Goal: Task Accomplishment & Management: Use online tool/utility

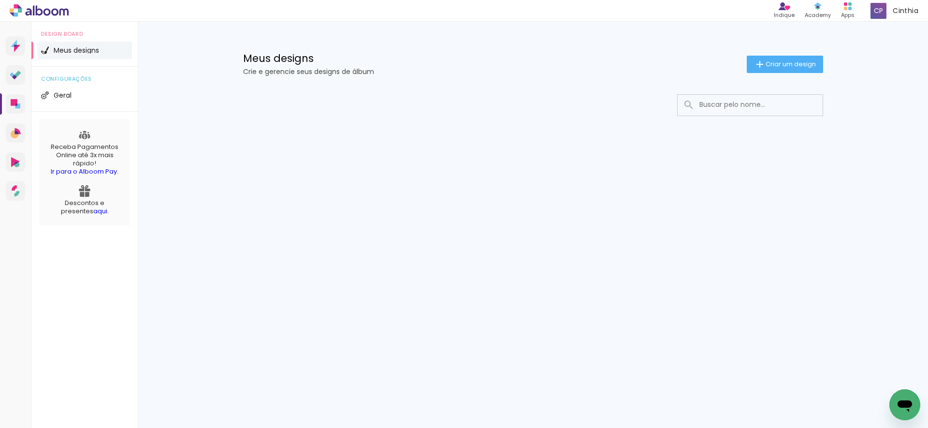
click at [99, 171] on link "Ir para o Alboom Pay" at bounding box center [84, 171] width 66 height 9
click at [63, 93] on span "Geral" at bounding box center [63, 95] width 18 height 7
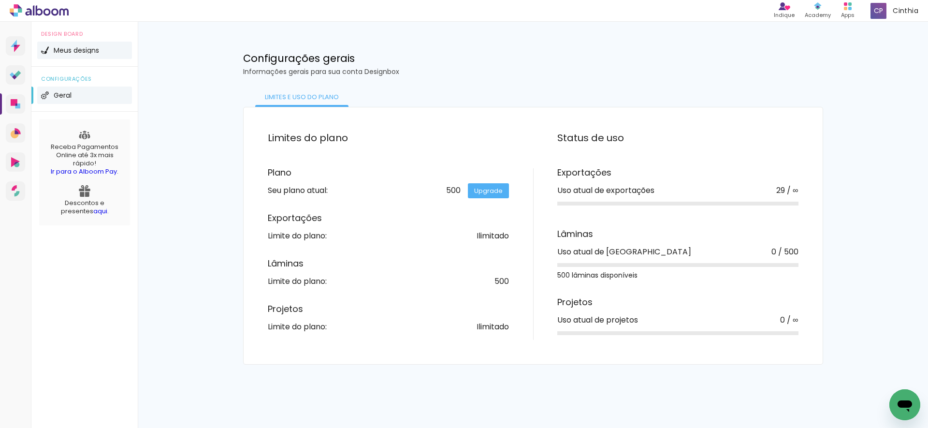
click at [85, 50] on span "Meus designs" at bounding box center [76, 50] width 45 height 7
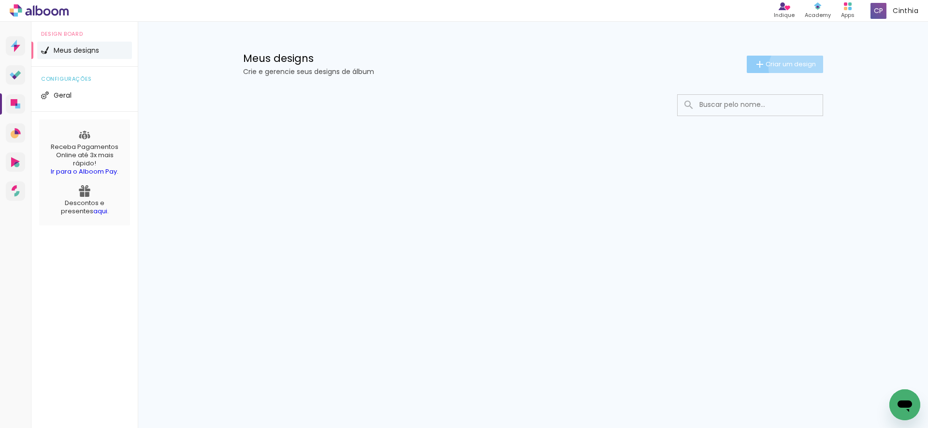
click at [795, 67] on span "Criar um design" at bounding box center [791, 64] width 50 height 6
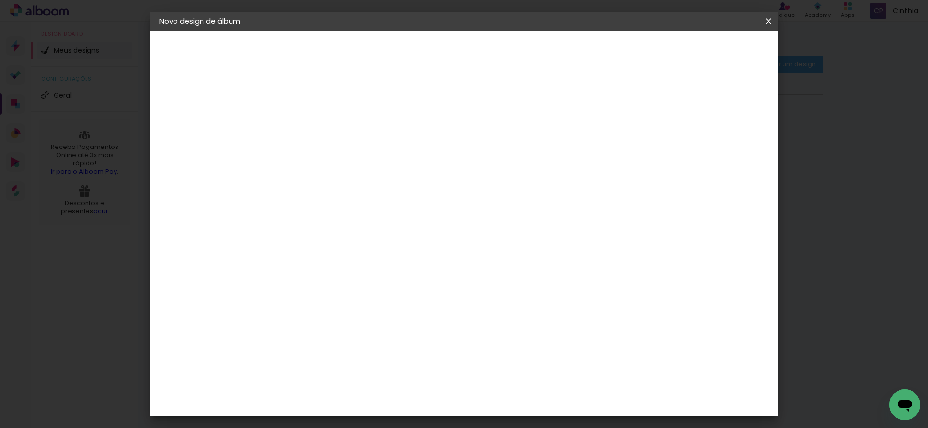
click at [318, 132] on input at bounding box center [318, 129] width 0 height 15
type input "[PERSON_NAME] e [PERSON_NAME] 9 anos"
type paper-input "[PERSON_NAME] e [PERSON_NAME] 9 anos"
click at [0, 0] on slot "Avançar" at bounding box center [0, 0] width 0 height 0
click at [499, 153] on paper-item "Tamanho Livre" at bounding box center [452, 146] width 93 height 21
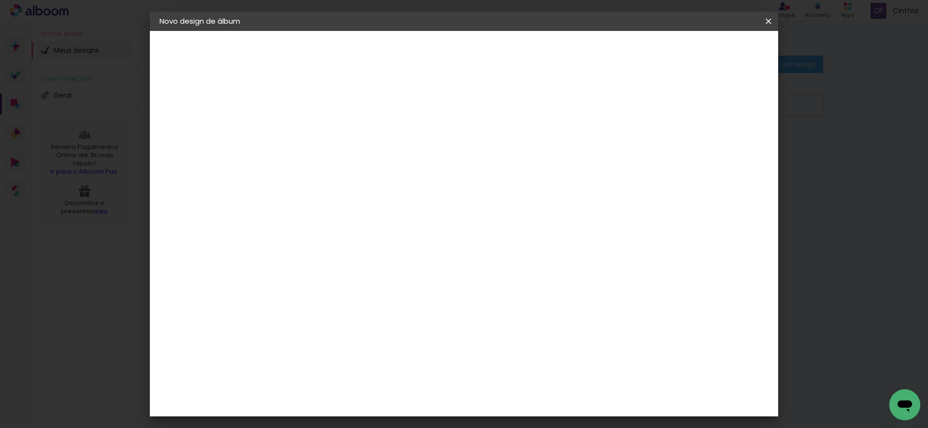
scroll to position [1512, 0]
click at [335, 365] on div "Matrix" at bounding box center [323, 369] width 24 height 8
click at [0, 0] on slot "Avançar" at bounding box center [0, 0] width 0 height 0
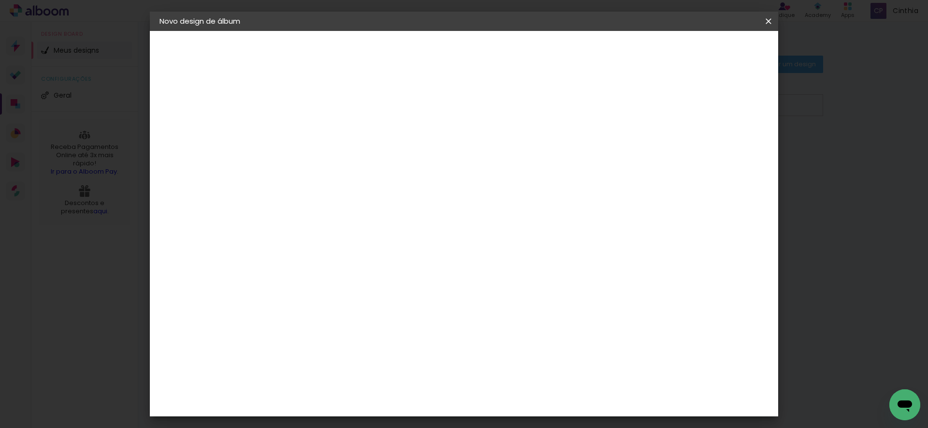
click at [419, 299] on span "20 × 30 cm" at bounding box center [401, 309] width 36 height 20
click at [0, 0] on slot "Avançar" at bounding box center [0, 0] width 0 height 0
click at [661, 104] on div at bounding box center [656, 104] width 9 height 9
type paper-checkbox "on"
click at [715, 52] on span "Iniciar design" at bounding box center [693, 51] width 44 height 7
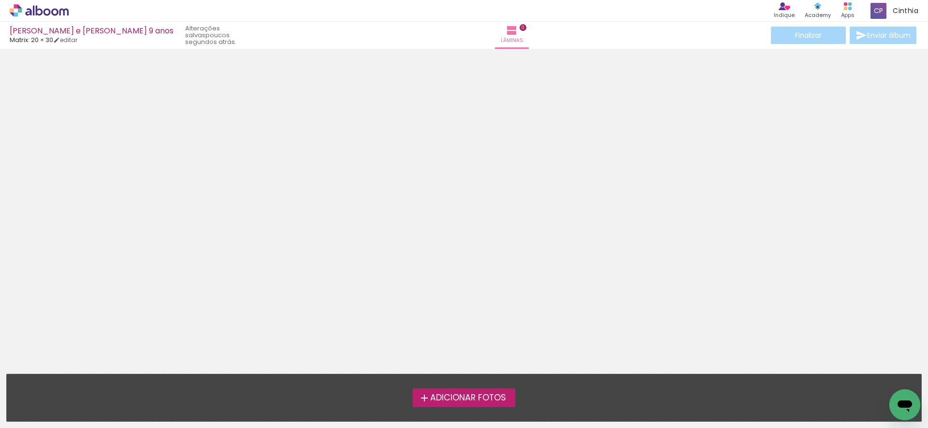
click at [470, 396] on span "Adicionar Fotos" at bounding box center [468, 397] width 76 height 9
click at [0, 0] on input "file" at bounding box center [0, 0] width 0 height 0
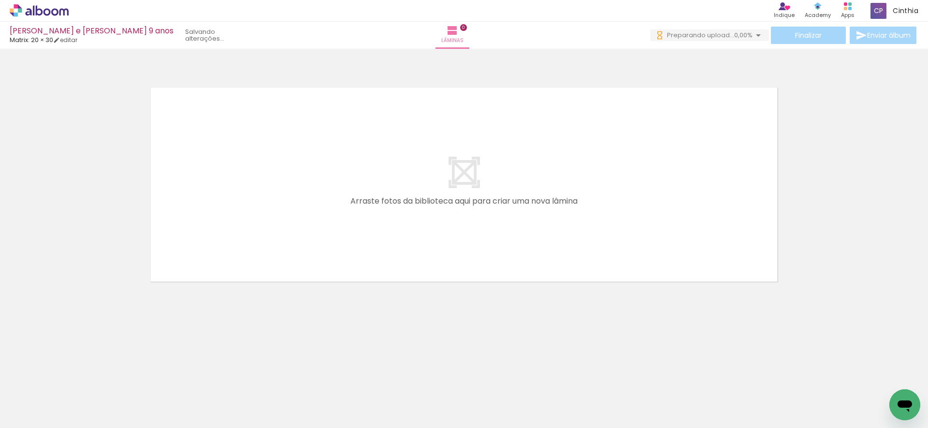
click at [118, 400] on div at bounding box center [97, 395] width 44 height 29
drag, startPoint x: 134, startPoint y: 401, endPoint x: 263, endPoint y: 240, distance: 205.9
click at [265, 228] on quentale-workspace at bounding box center [464, 214] width 928 height 428
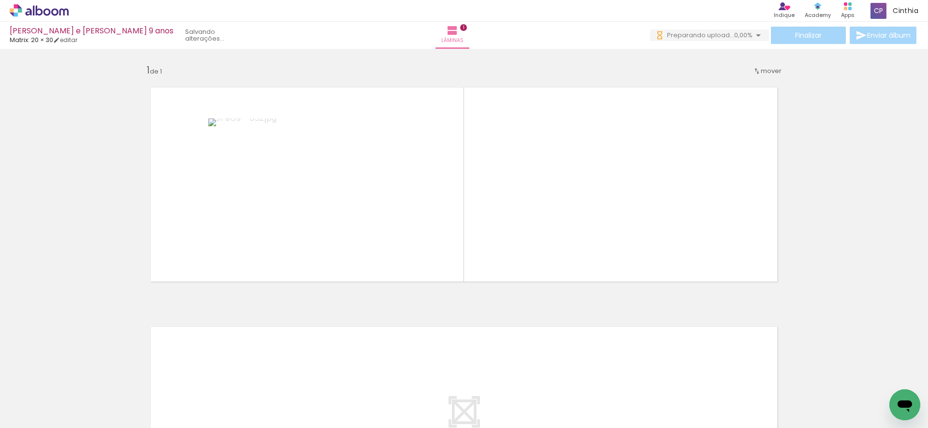
scroll to position [0, 0]
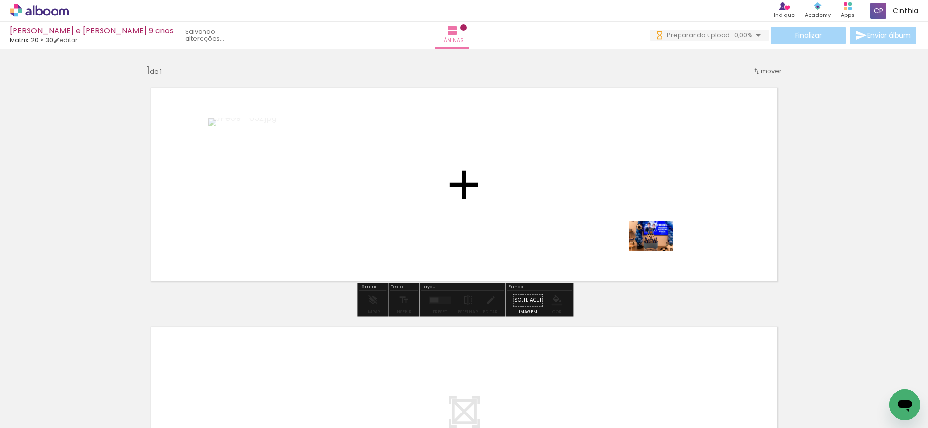
drag, startPoint x: 751, startPoint y: 400, endPoint x: 715, endPoint y: 313, distance: 94.1
click at [653, 241] on quentale-workspace at bounding box center [464, 214] width 928 height 428
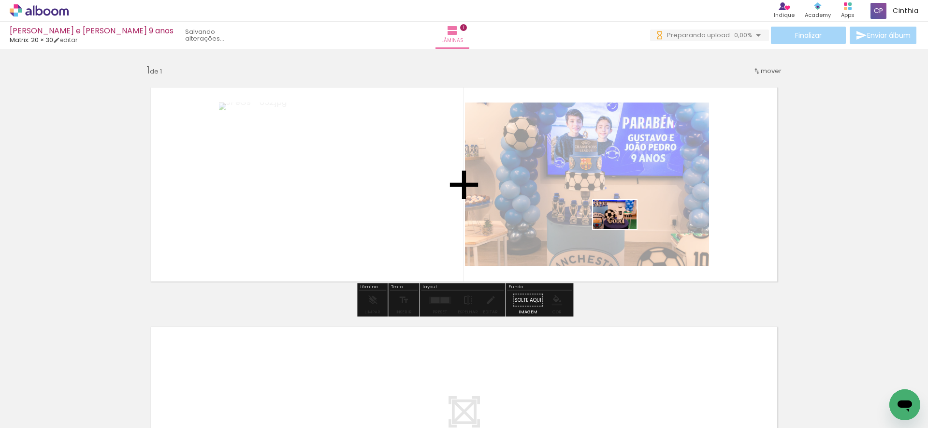
drag, startPoint x: 801, startPoint y: 396, endPoint x: 639, endPoint y: 275, distance: 202.7
click at [615, 227] on quentale-workspace at bounding box center [464, 214] width 928 height 428
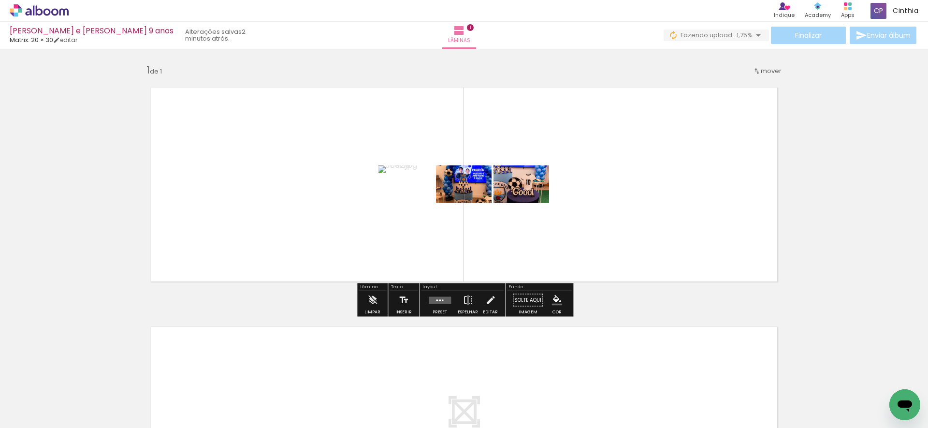
click at [757, 35] on iron-icon at bounding box center [759, 35] width 12 height 12
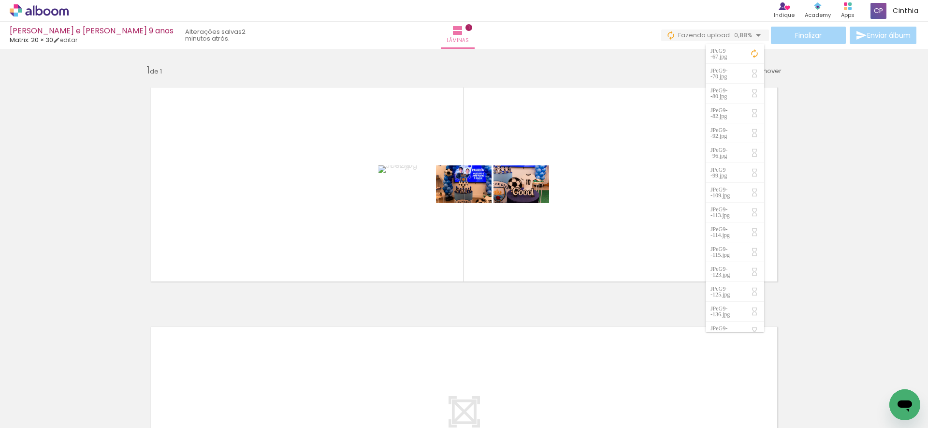
click at [823, 110] on div "Inserir lâmina 1 de 1" at bounding box center [464, 291] width 928 height 479
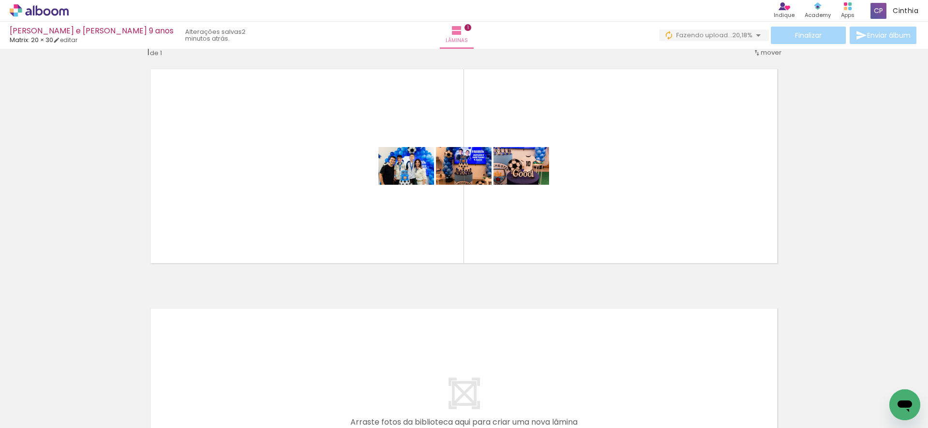
scroll to position [19, 0]
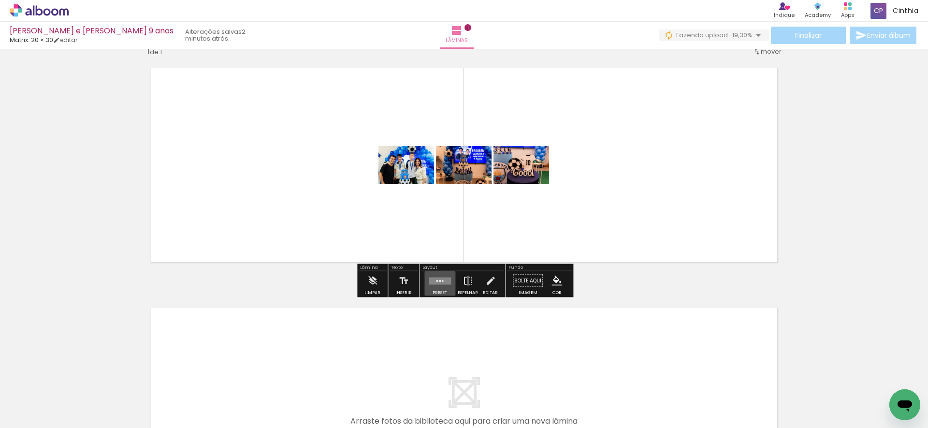
click at [436, 284] on quentale-layouter at bounding box center [440, 280] width 22 height 7
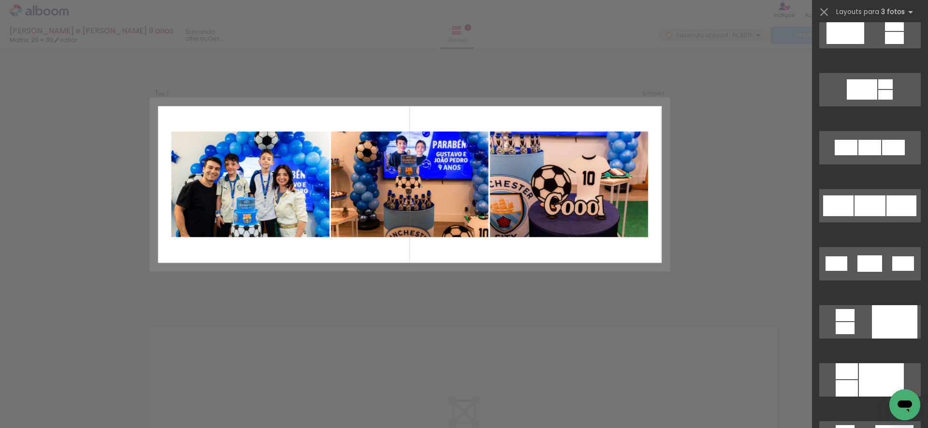
scroll to position [427, 0]
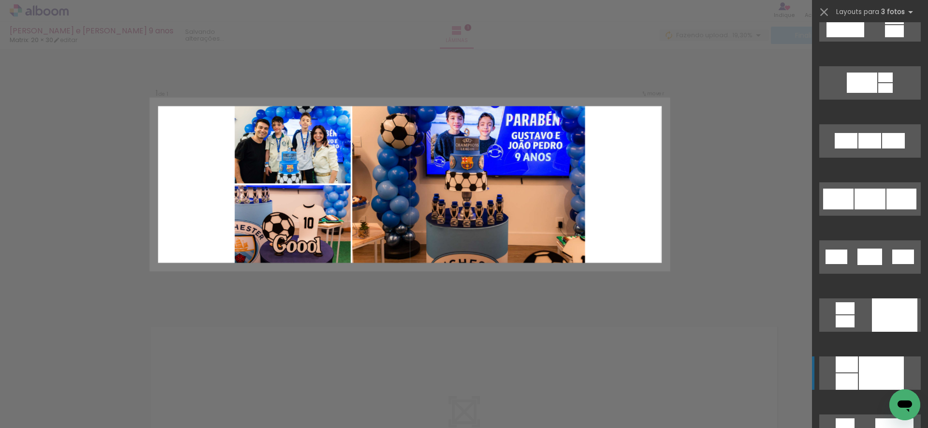
click at [869, 372] on div at bounding box center [881, 372] width 45 height 33
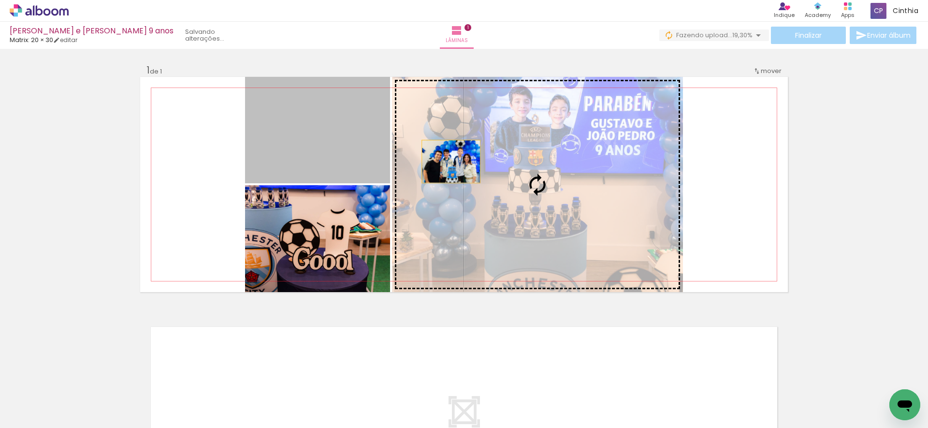
drag, startPoint x: 324, startPoint y: 138, endPoint x: 451, endPoint y: 173, distance: 132.4
click at [0, 0] on slot at bounding box center [0, 0] width 0 height 0
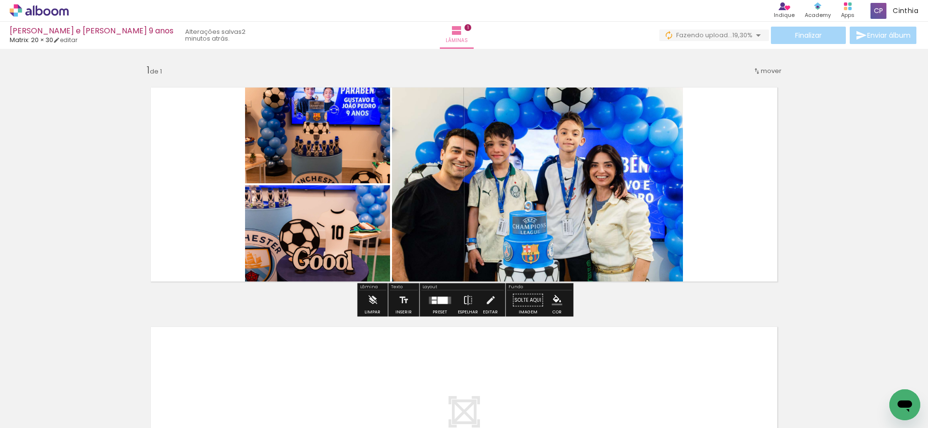
click at [640, 227] on quentale-photo at bounding box center [537, 184] width 291 height 215
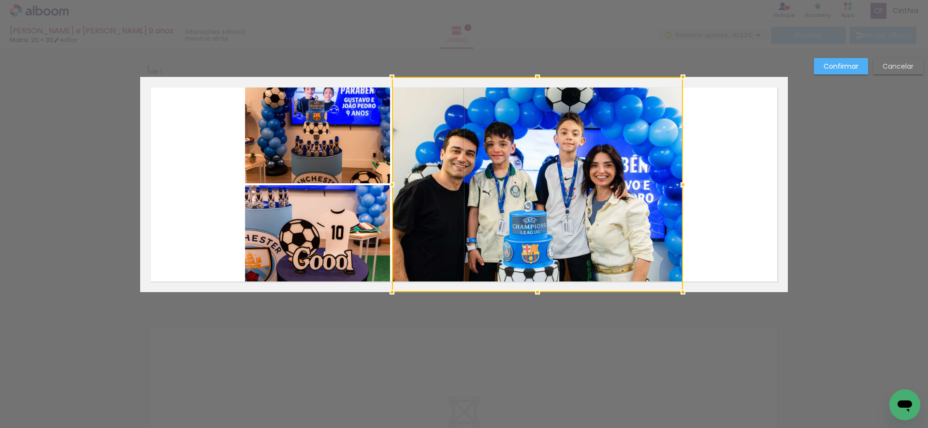
drag, startPoint x: 239, startPoint y: 87, endPoint x: 412, endPoint y: 126, distance: 177.5
click at [433, 130] on album-spread "1 de 1" at bounding box center [464, 184] width 648 height 215
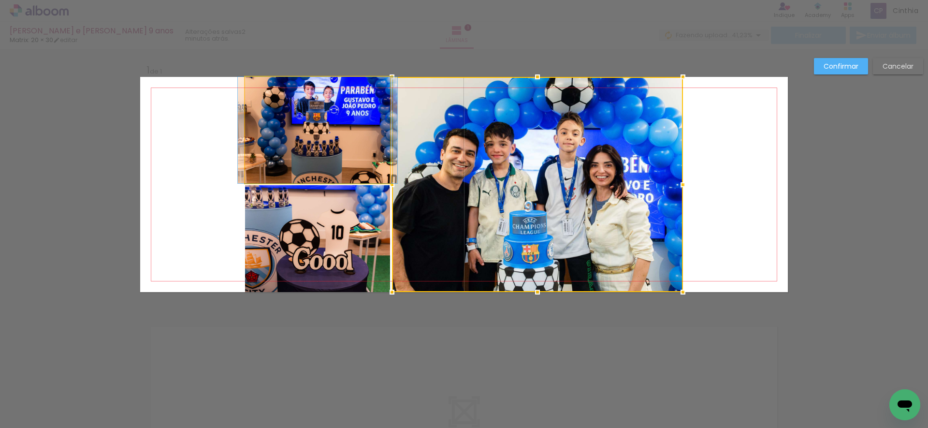
drag, startPoint x: 274, startPoint y: 130, endPoint x: 264, endPoint y: 123, distance: 12.2
click at [274, 130] on quentale-photo at bounding box center [317, 130] width 145 height 106
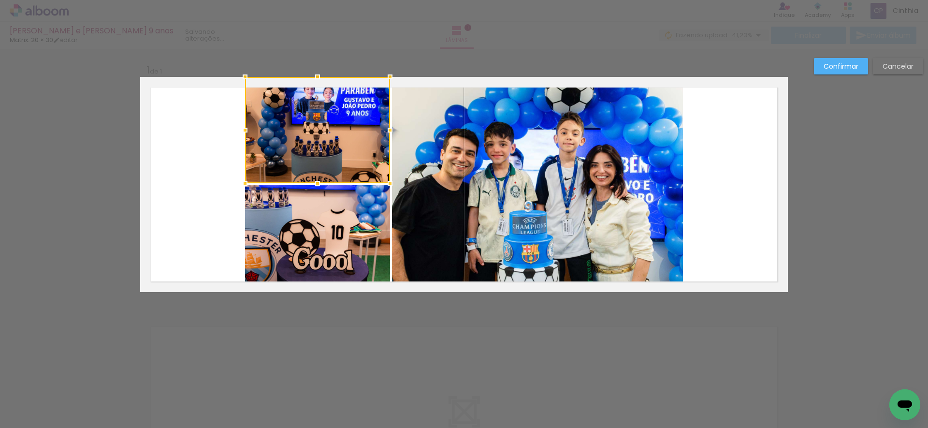
drag, startPoint x: 231, startPoint y: 64, endPoint x: 586, endPoint y: 132, distance: 362.2
click at [633, 141] on div "Inserir lâmina 1 de 1 Confirmar Cancelar" at bounding box center [464, 300] width 928 height 502
drag, startPoint x: 428, startPoint y: 93, endPoint x: 616, endPoint y: 208, distance: 221.1
click at [617, 210] on album-spread "1 de 1" at bounding box center [464, 184] width 648 height 215
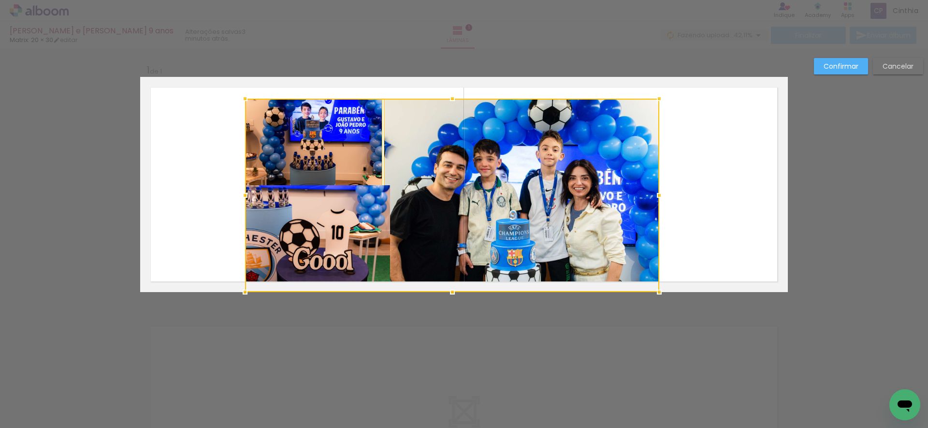
drag, startPoint x: 684, startPoint y: 76, endPoint x: 660, endPoint y: 100, distance: 33.5
click at [660, 99] on div at bounding box center [659, 98] width 19 height 19
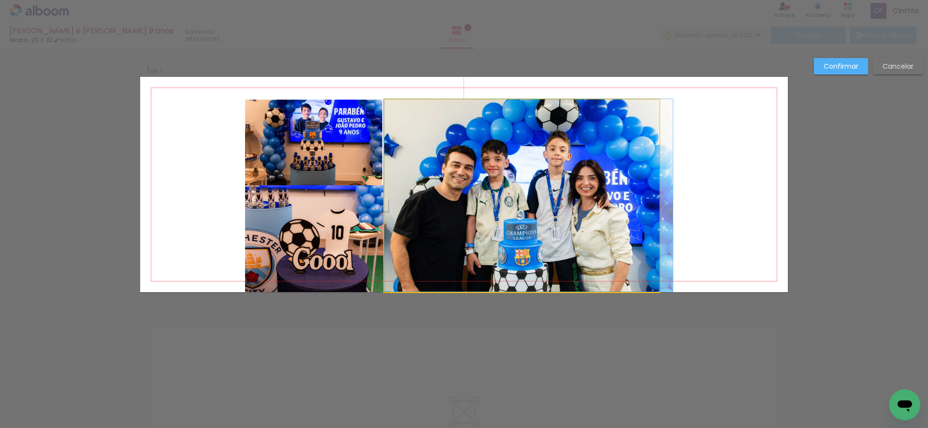
drag, startPoint x: 555, startPoint y: 172, endPoint x: 575, endPoint y: 163, distance: 21.2
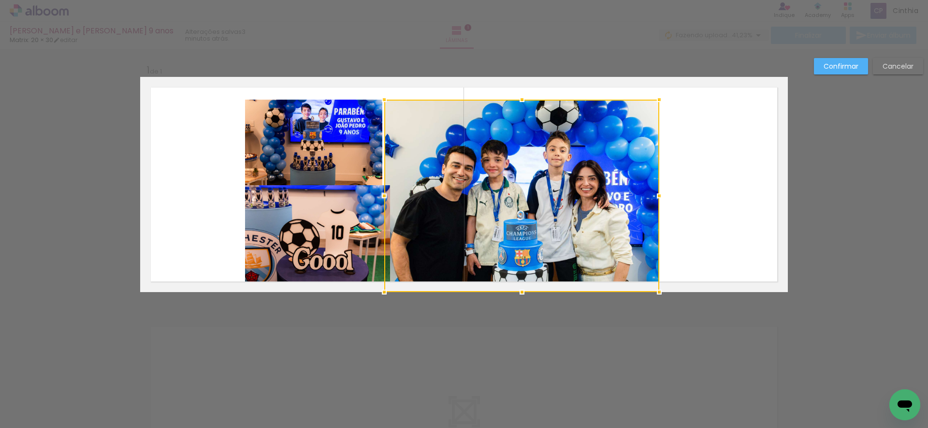
click at [697, 173] on quentale-layouter at bounding box center [464, 184] width 648 height 215
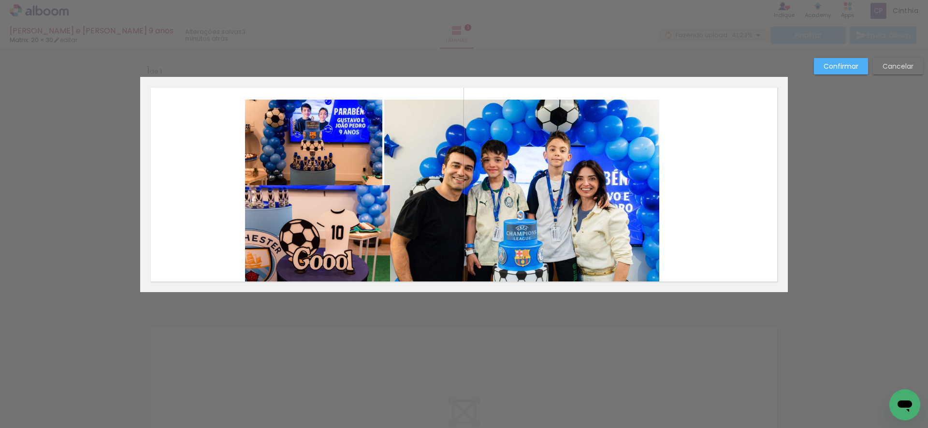
click at [691, 174] on quentale-layouter at bounding box center [464, 184] width 648 height 215
click at [695, 173] on quentale-layouter at bounding box center [464, 184] width 648 height 215
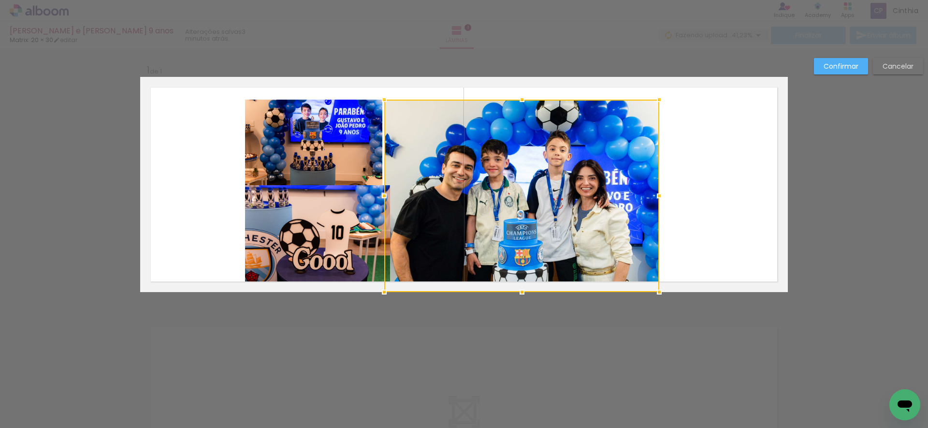
click at [0, 0] on slot "Cancelar" at bounding box center [0, 0] width 0 height 0
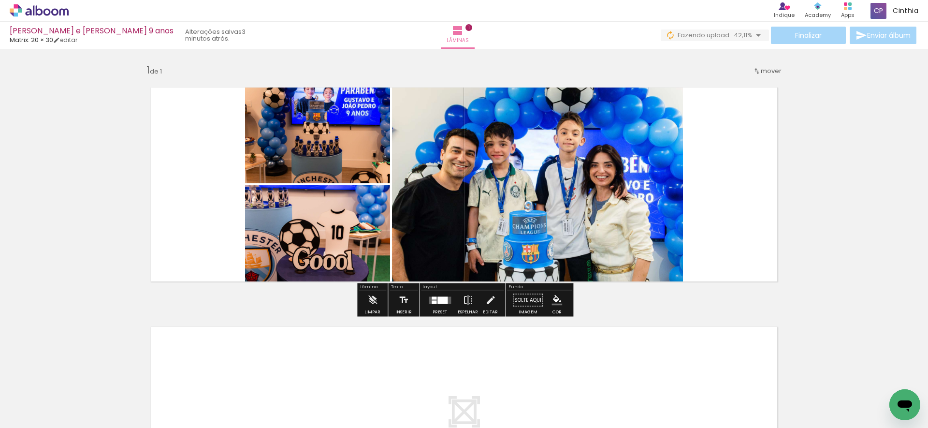
click at [439, 300] on div at bounding box center [442, 299] width 10 height 7
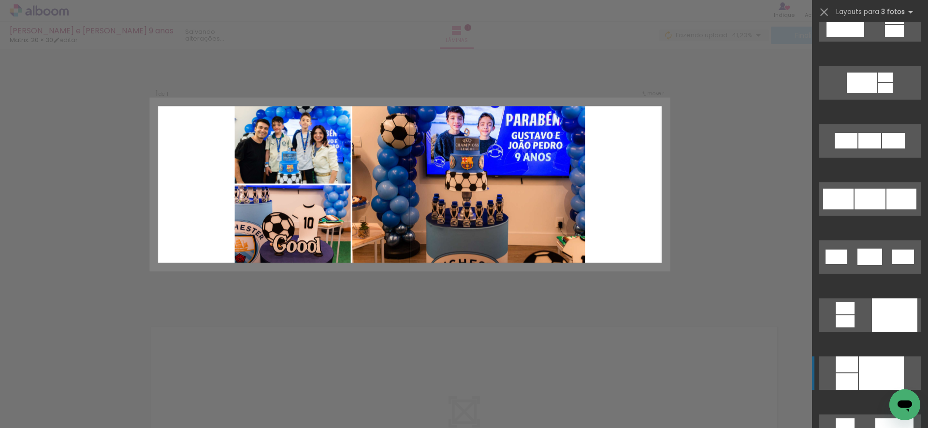
scroll to position [754, 0]
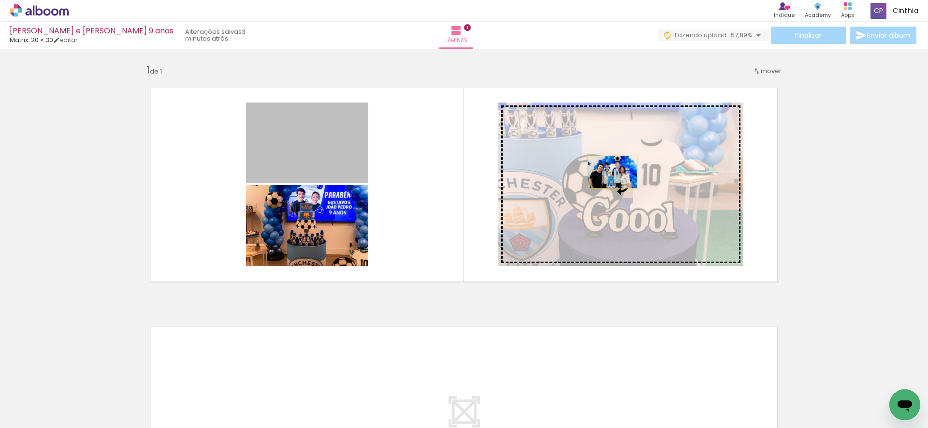
drag, startPoint x: 328, startPoint y: 150, endPoint x: 600, endPoint y: 174, distance: 272.7
click at [0, 0] on slot at bounding box center [0, 0] width 0 height 0
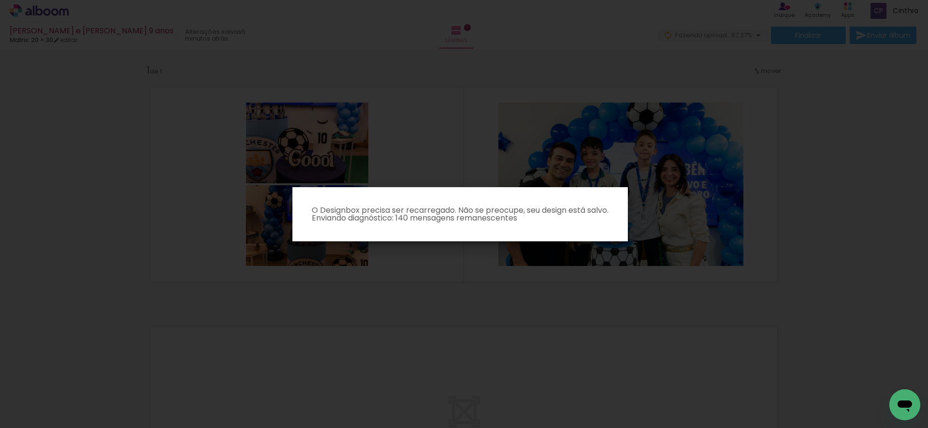
click at [834, 225] on iron-overlay-backdrop at bounding box center [464, 214] width 928 height 428
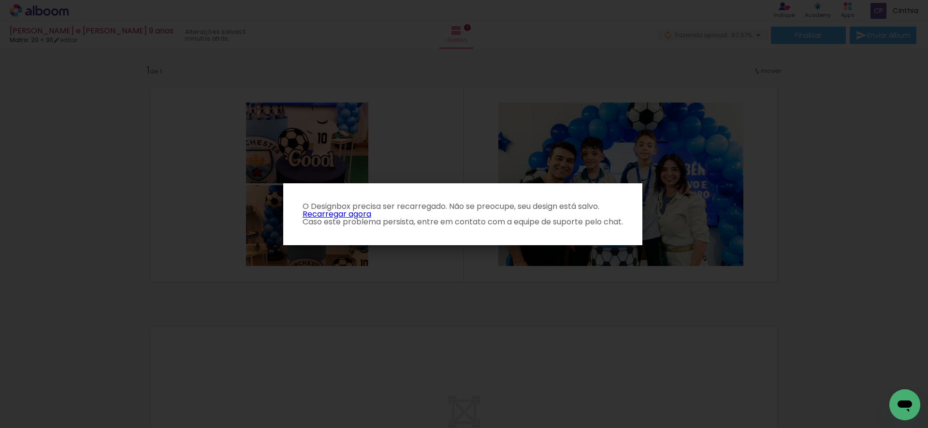
click at [416, 73] on iron-overlay-backdrop at bounding box center [464, 214] width 928 height 428
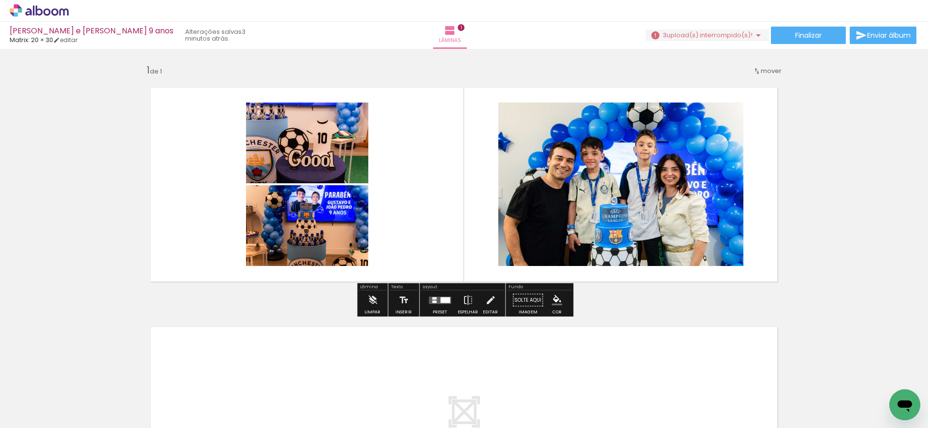
click at [755, 36] on iron-icon at bounding box center [759, 35] width 12 height 12
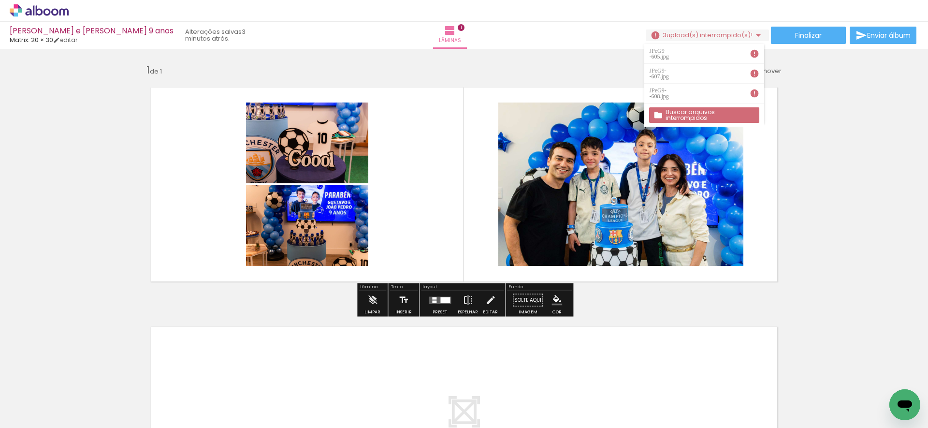
click at [0, 0] on slot "Buscar arquivos interrompidos" at bounding box center [0, 0] width 0 height 0
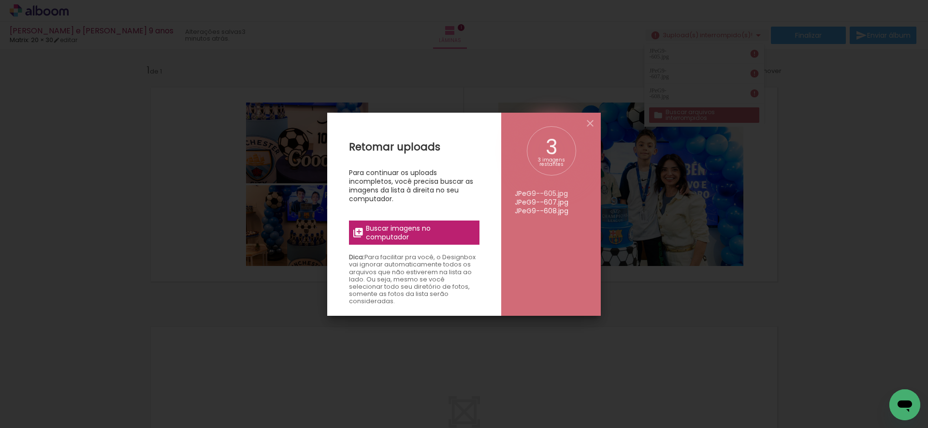
click at [434, 234] on span "Buscar imagens no computador" at bounding box center [420, 232] width 108 height 17
click at [0, 0] on input "file" at bounding box center [0, 0] width 0 height 0
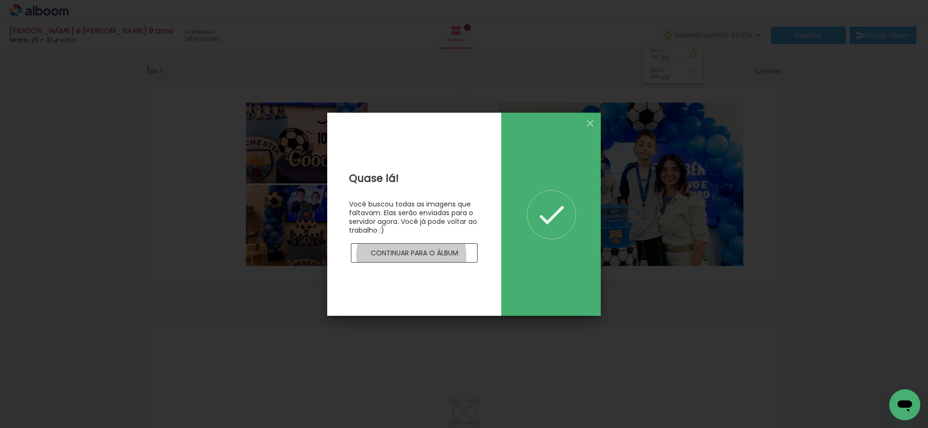
click at [0, 0] on slot "Continuar para o álbum" at bounding box center [0, 0] width 0 height 0
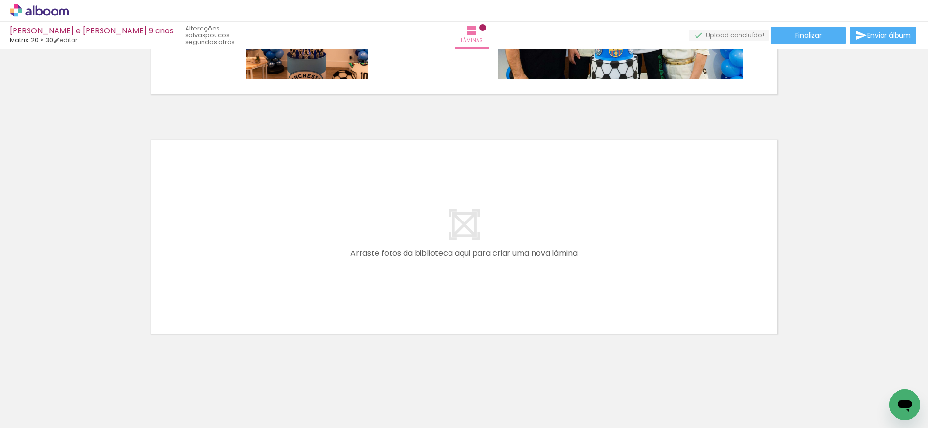
scroll to position [198, 0]
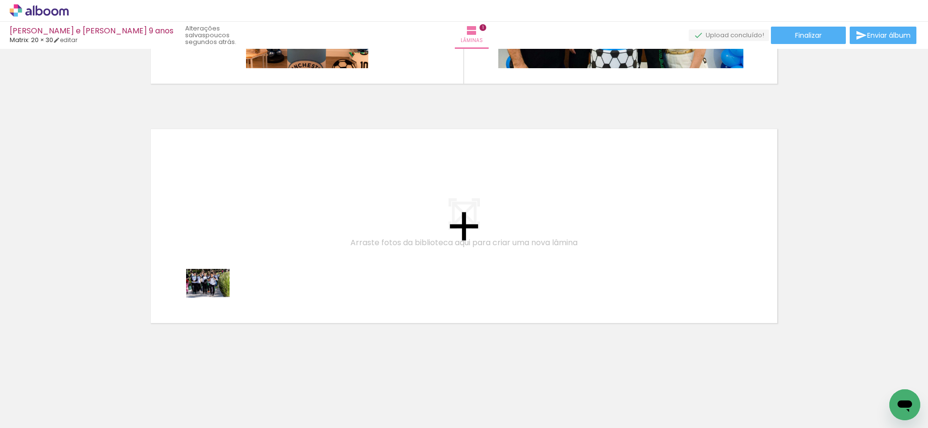
drag, startPoint x: 105, startPoint y: 399, endPoint x: 177, endPoint y: 369, distance: 77.8
click at [215, 298] on quentale-workspace at bounding box center [464, 214] width 928 height 428
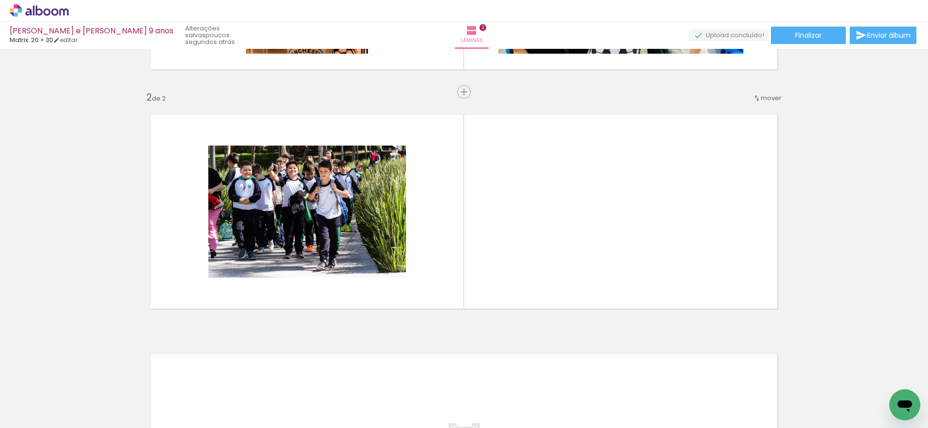
scroll to position [216, 0]
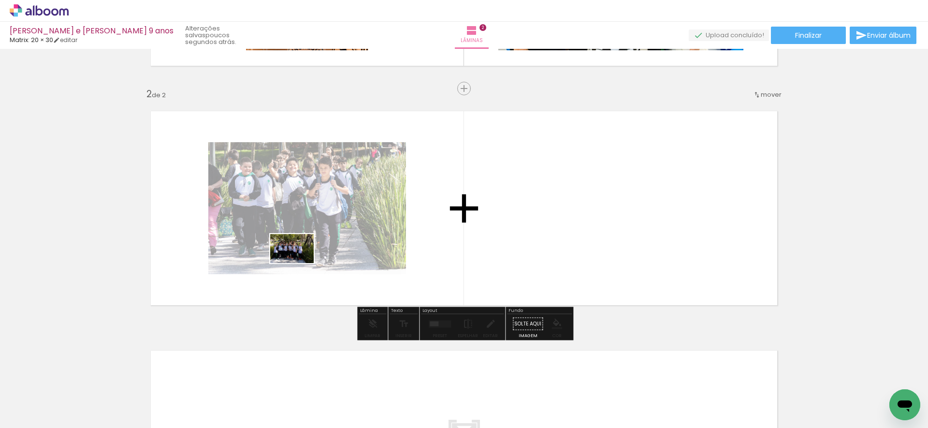
drag, startPoint x: 157, startPoint y: 398, endPoint x: 273, endPoint y: 297, distance: 153.8
click at [300, 262] on quentale-workspace at bounding box center [464, 214] width 928 height 428
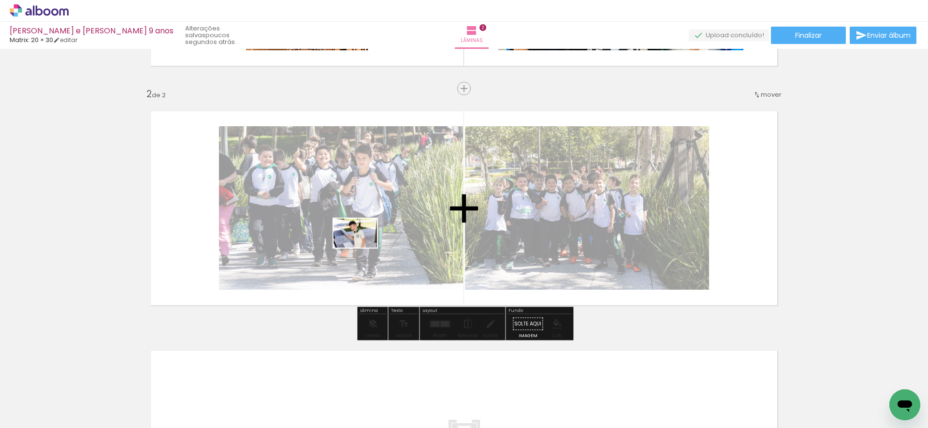
drag, startPoint x: 213, startPoint y: 401, endPoint x: 323, endPoint y: 301, distance: 149.5
click at [362, 249] on quentale-workspace at bounding box center [464, 214] width 928 height 428
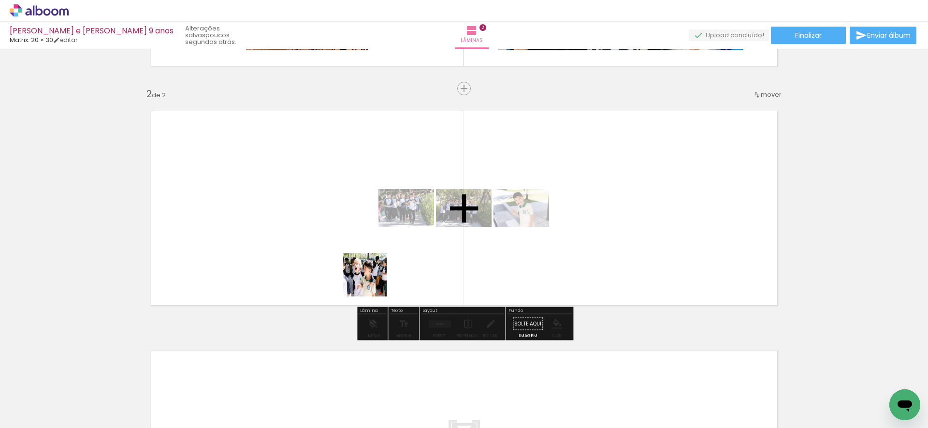
drag, startPoint x: 262, startPoint y: 395, endPoint x: 364, endPoint y: 326, distance: 123.2
click at [412, 248] on quentale-workspace at bounding box center [464, 214] width 928 height 428
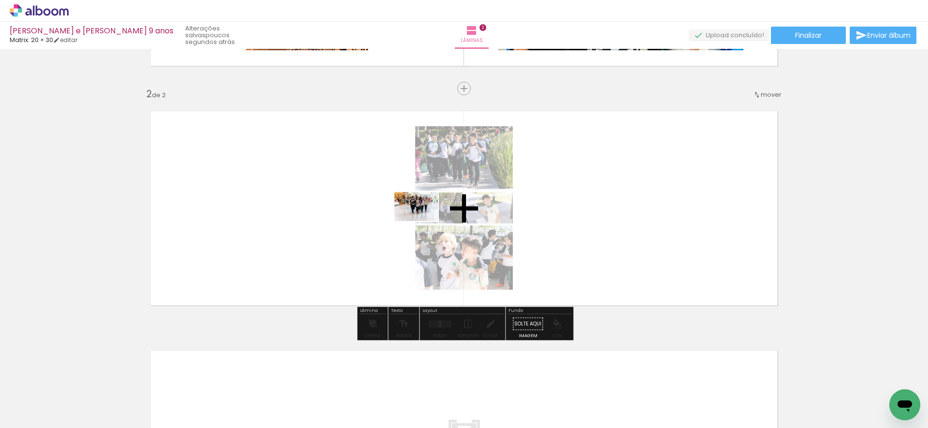
drag, startPoint x: 315, startPoint y: 398, endPoint x: 409, endPoint y: 273, distance: 156.7
click at [424, 221] on quentale-workspace at bounding box center [464, 214] width 928 height 428
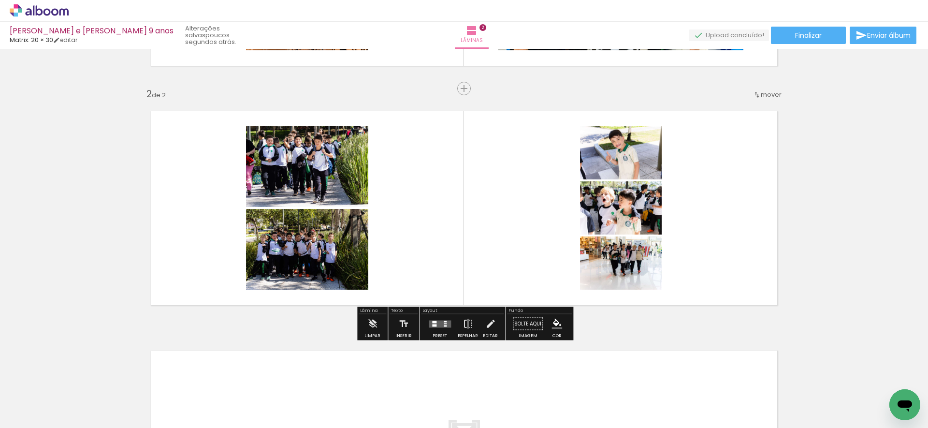
click at [438, 324] on quentale-layouter at bounding box center [440, 323] width 22 height 7
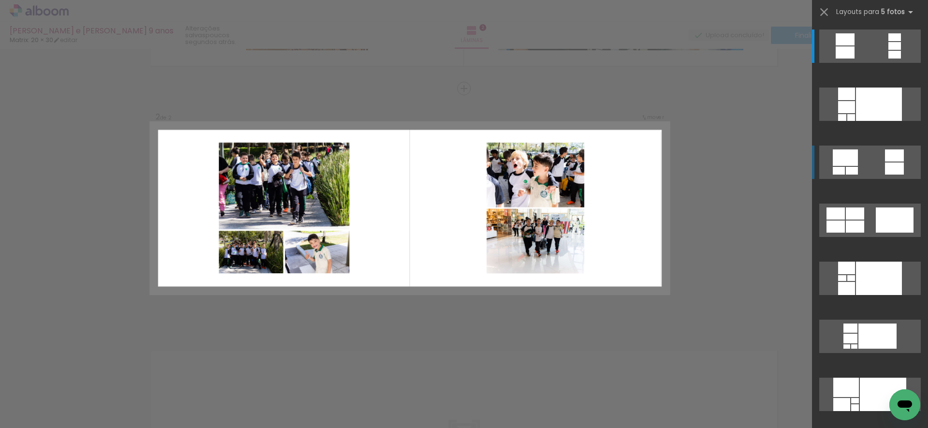
click at [869, 63] on quentale-layouter at bounding box center [870, 45] width 102 height 33
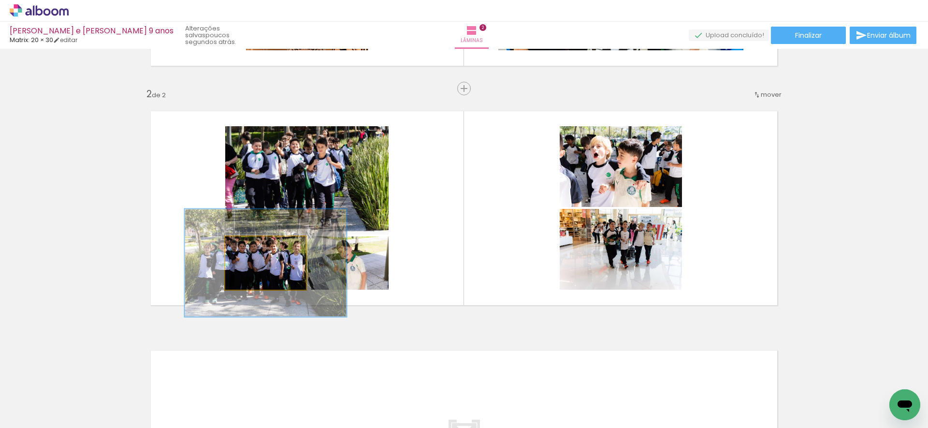
drag, startPoint x: 250, startPoint y: 247, endPoint x: 306, endPoint y: 247, distance: 56.1
click at [306, 245] on quentale-photo at bounding box center [265, 262] width 81 height 53
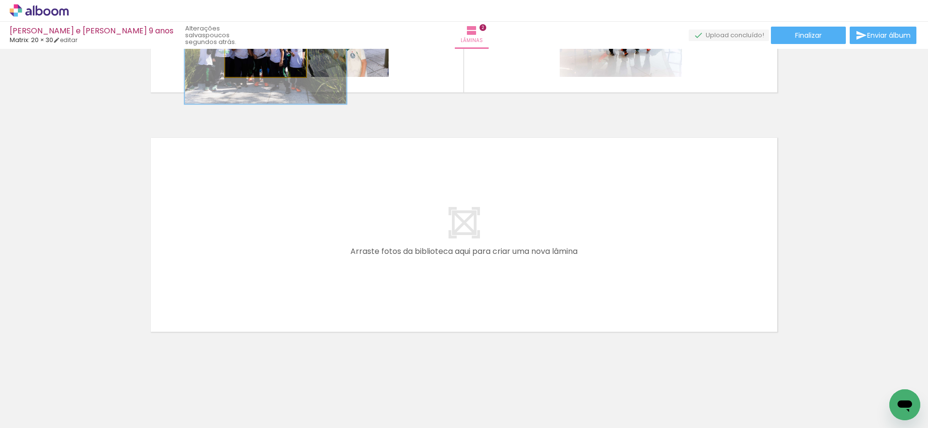
scroll to position [437, 0]
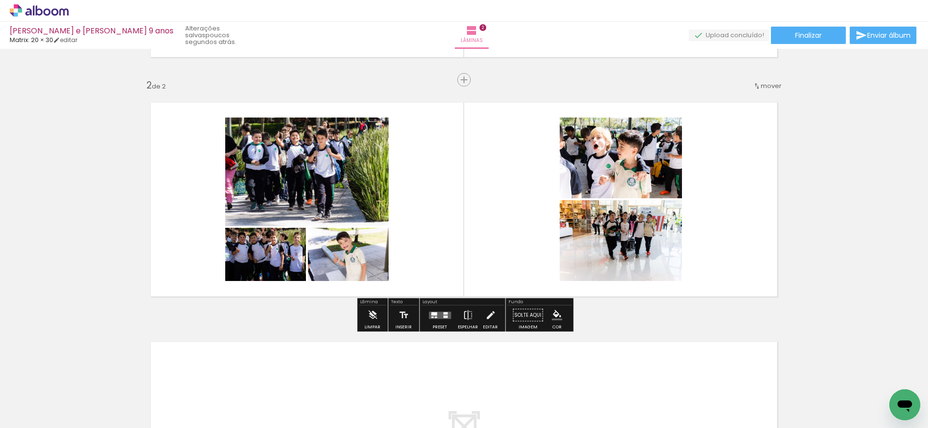
scroll to position [201, 0]
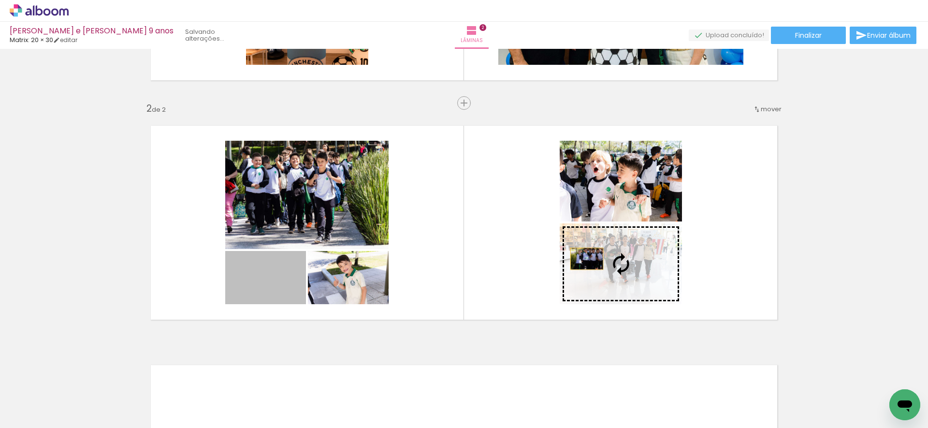
drag, startPoint x: 268, startPoint y: 276, endPoint x: 592, endPoint y: 263, distance: 324.6
click at [0, 0] on slot at bounding box center [0, 0] width 0 height 0
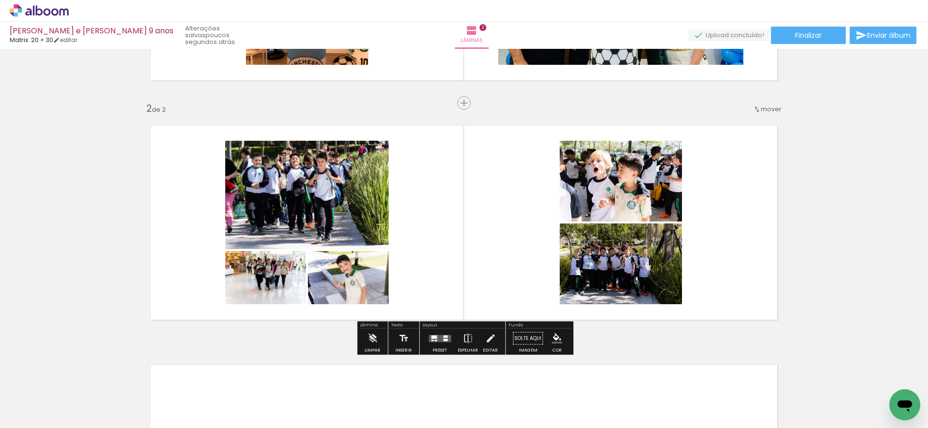
click at [424, 259] on quentale-layouter at bounding box center [464, 222] width 648 height 215
click at [329, 211] on quentale-photo at bounding box center [306, 195] width 163 height 108
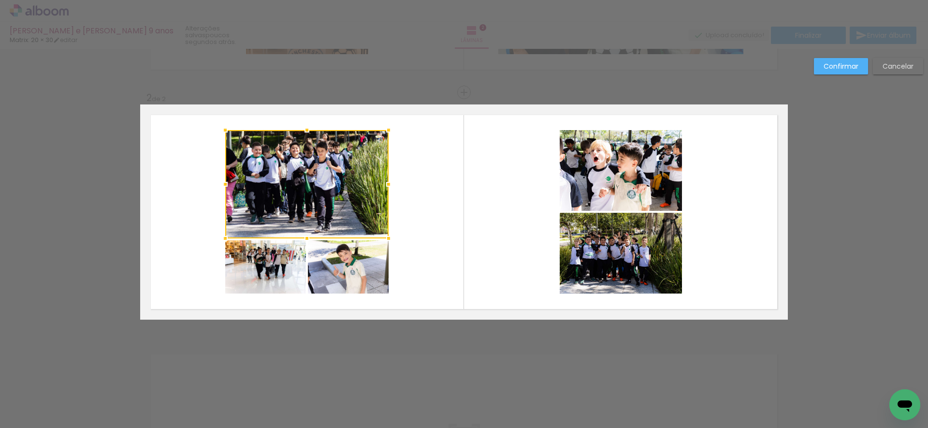
scroll to position [216, 0]
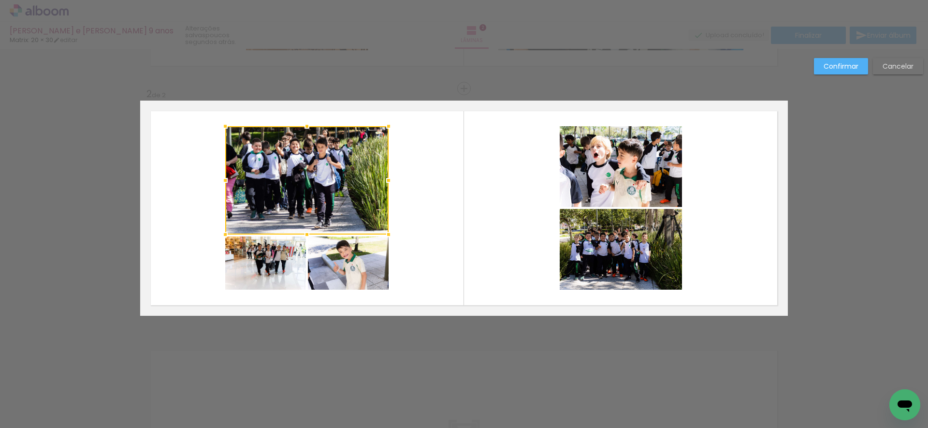
click at [432, 213] on quentale-layouter at bounding box center [464, 208] width 648 height 215
drag, startPoint x: 205, startPoint y: 123, endPoint x: 423, endPoint y: 274, distance: 265.1
click at [423, 274] on quentale-layouter at bounding box center [464, 208] width 648 height 215
click at [426, 230] on quentale-layouter at bounding box center [464, 208] width 648 height 215
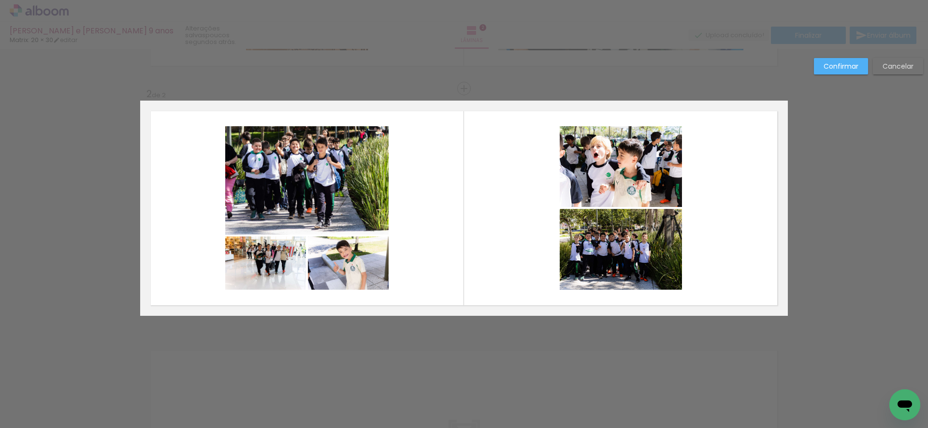
click at [425, 230] on quentale-layouter at bounding box center [464, 208] width 648 height 215
drag, startPoint x: 210, startPoint y: 124, endPoint x: 420, endPoint y: 273, distance: 257.5
click at [420, 276] on quentale-layouter at bounding box center [464, 208] width 648 height 215
drag, startPoint x: 189, startPoint y: 130, endPoint x: 368, endPoint y: 263, distance: 223.1
click at [365, 270] on quentale-layouter at bounding box center [464, 208] width 648 height 215
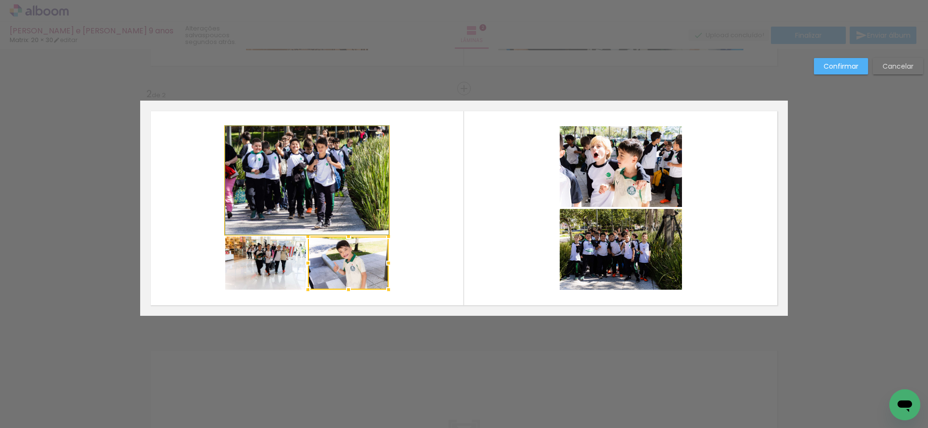
drag, startPoint x: 357, startPoint y: 212, endPoint x: 341, endPoint y: 210, distance: 16.1
click at [357, 212] on quentale-photo at bounding box center [306, 180] width 163 height 108
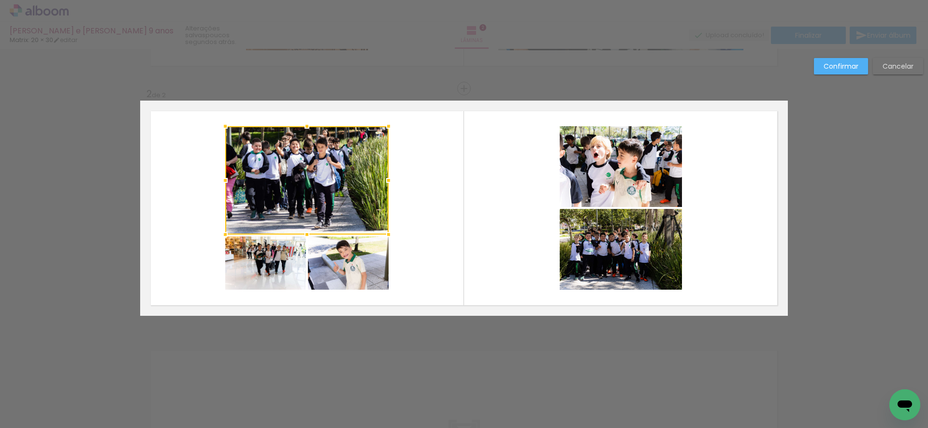
click at [272, 260] on quentale-photo at bounding box center [265, 262] width 81 height 53
click at [336, 266] on div at bounding box center [306, 207] width 163 height 163
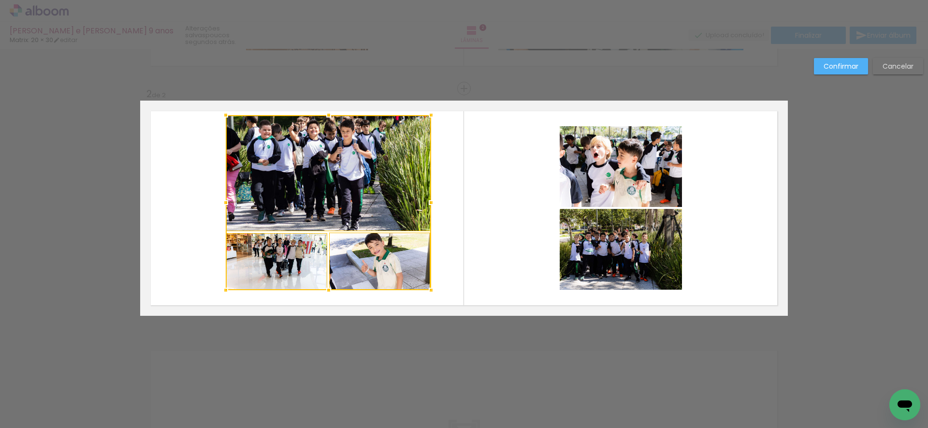
drag, startPoint x: 389, startPoint y: 126, endPoint x: 429, endPoint y: 118, distance: 40.5
click at [431, 116] on div at bounding box center [430, 114] width 19 height 19
click at [446, 224] on quentale-layouter at bounding box center [464, 208] width 648 height 215
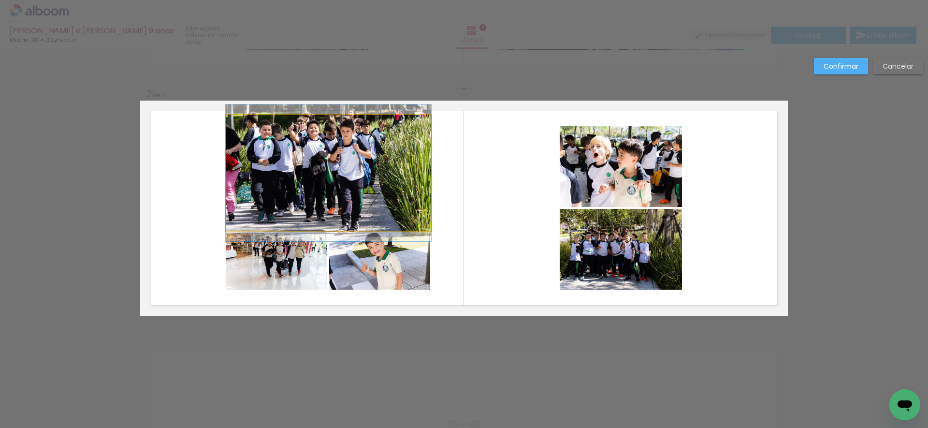
click at [277, 167] on quentale-photo at bounding box center [328, 173] width 205 height 116
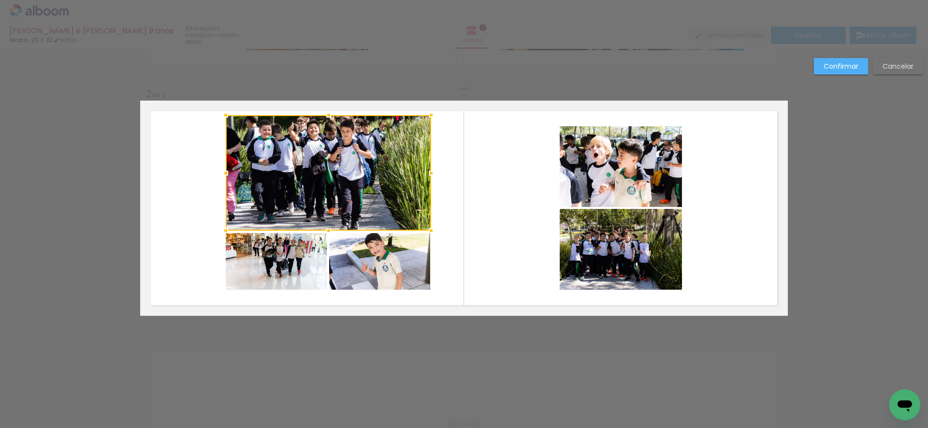
click at [274, 261] on quentale-photo at bounding box center [277, 261] width 102 height 57
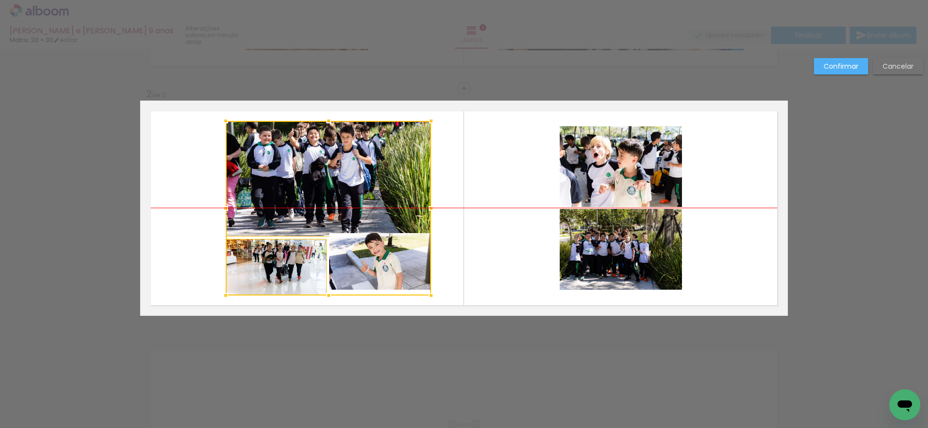
click at [373, 264] on div at bounding box center [328, 208] width 205 height 174
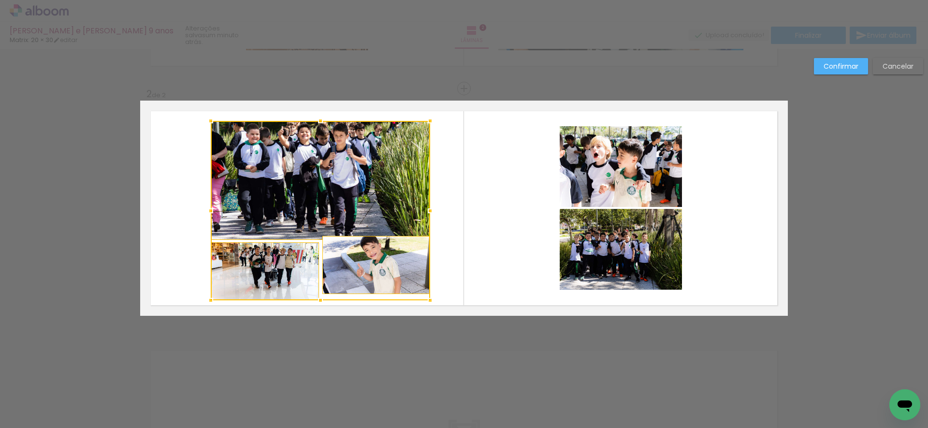
drag, startPoint x: 226, startPoint y: 294, endPoint x: 224, endPoint y: 305, distance: 10.9
click at [213, 303] on div at bounding box center [210, 299] width 19 height 19
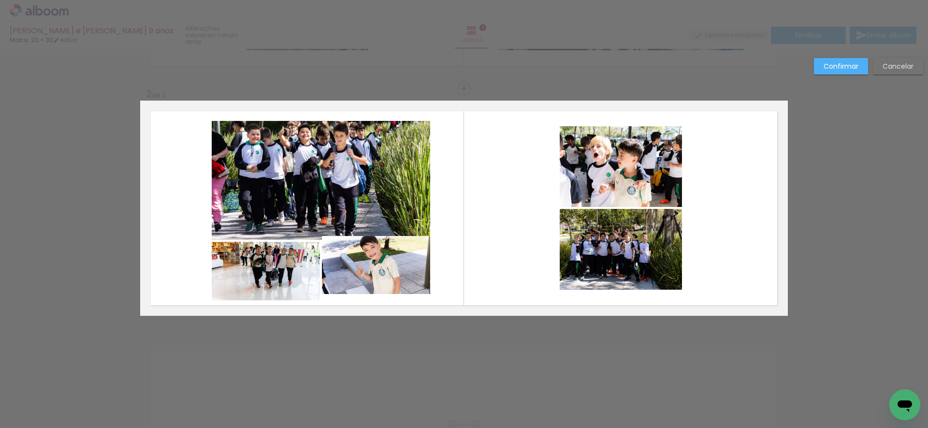
click at [447, 262] on quentale-layouter at bounding box center [464, 208] width 648 height 215
click at [376, 268] on quentale-photo at bounding box center [376, 265] width 108 height 58
drag, startPoint x: 76, startPoint y: 128, endPoint x: 76, endPoint y: 133, distance: 5.3
click at [76, 128] on div "Confirmar Cancelar" at bounding box center [464, 203] width 928 height 741
click at [0, 0] on slot "Cancelar" at bounding box center [0, 0] width 0 height 0
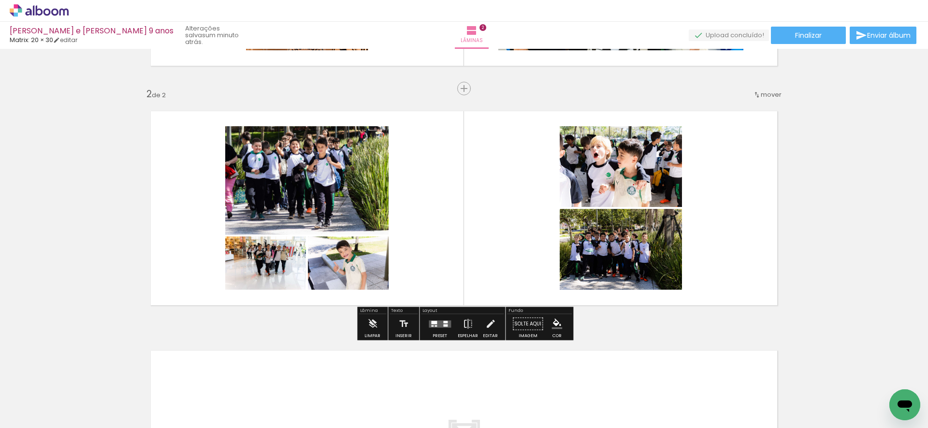
drag, startPoint x: 206, startPoint y: 124, endPoint x: 421, endPoint y: 278, distance: 264.3
click at [421, 279] on quentale-layouter at bounding box center [464, 208] width 648 height 215
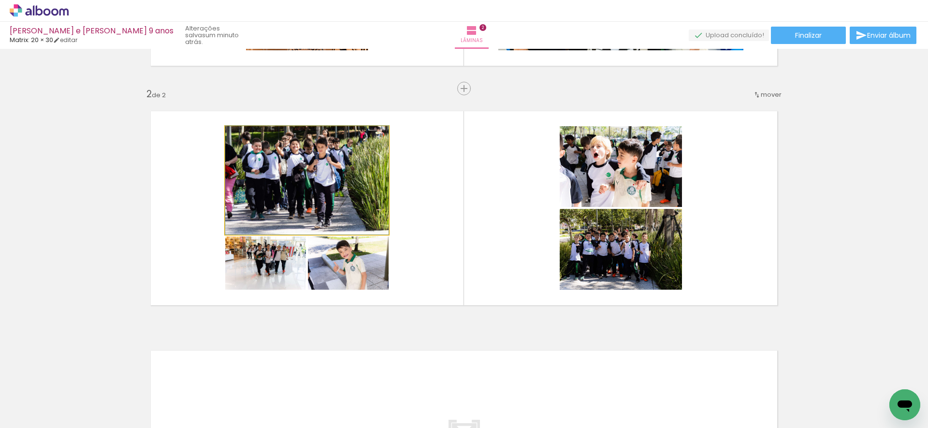
drag, startPoint x: 282, startPoint y: 170, endPoint x: 276, endPoint y: 193, distance: 24.0
click at [283, 171] on quentale-photo at bounding box center [306, 180] width 163 height 108
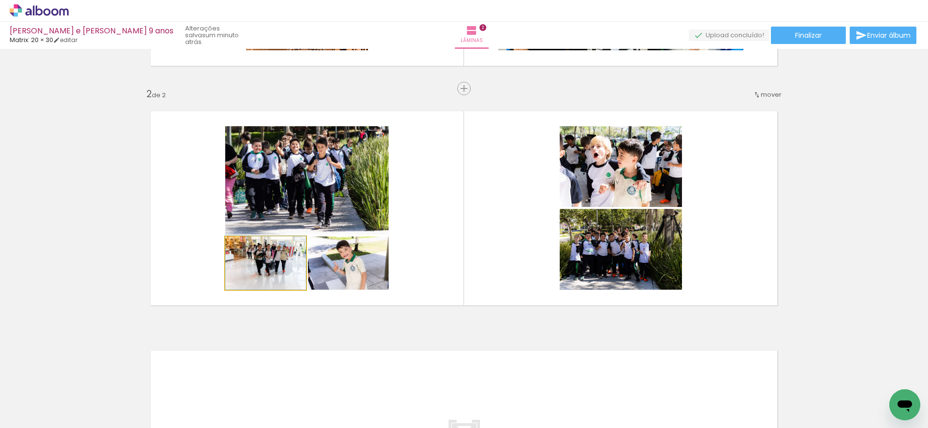
drag, startPoint x: 270, startPoint y: 276, endPoint x: 297, endPoint y: 277, distance: 26.6
click at [272, 276] on quentale-photo at bounding box center [265, 262] width 81 height 53
click at [349, 263] on quentale-photo at bounding box center [348, 262] width 81 height 53
click at [272, 265] on quentale-photo at bounding box center [265, 262] width 81 height 53
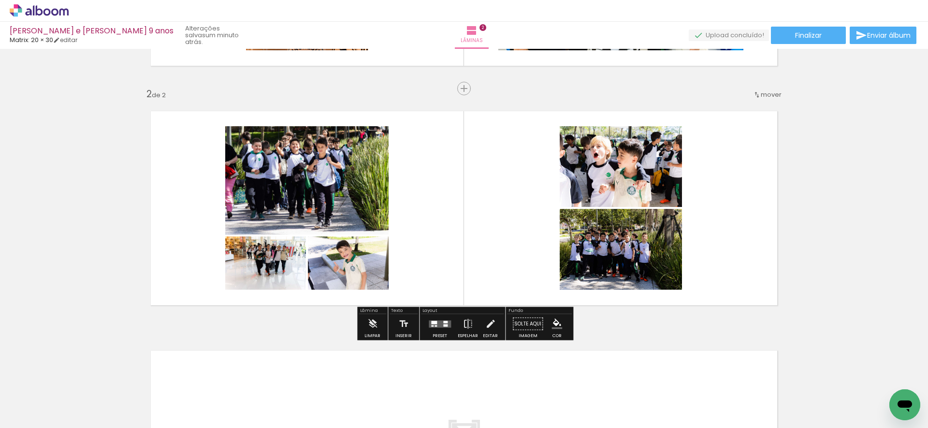
drag, startPoint x: 287, startPoint y: 174, endPoint x: 281, endPoint y: 176, distance: 6.9
click at [288, 174] on quentale-photo at bounding box center [306, 180] width 163 height 108
click at [279, 168] on quentale-photo at bounding box center [306, 180] width 163 height 108
drag, startPoint x: 275, startPoint y: 265, endPoint x: 283, endPoint y: 267, distance: 8.1
click at [275, 265] on quentale-photo at bounding box center [265, 262] width 81 height 53
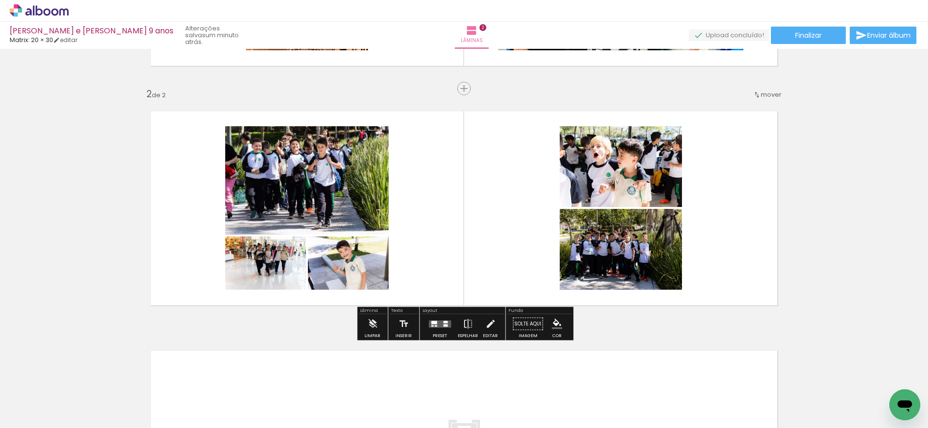
click at [333, 144] on div "Largura Cor" at bounding box center [323, 136] width 17 height 15
drag, startPoint x: 294, startPoint y: 126, endPoint x: 341, endPoint y: 161, distance: 58.4
click at [405, 181] on quentale-layouter at bounding box center [464, 208] width 648 height 215
drag, startPoint x: 329, startPoint y: 142, endPoint x: 400, endPoint y: 261, distance: 138.3
click at [400, 261] on quentale-layouter at bounding box center [464, 208] width 648 height 215
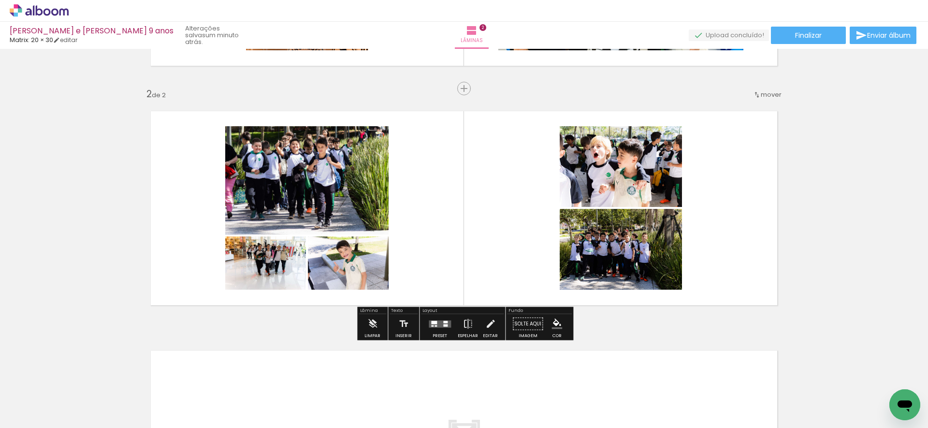
click at [412, 232] on quentale-layouter at bounding box center [464, 208] width 648 height 215
drag, startPoint x: 410, startPoint y: 232, endPoint x: 416, endPoint y: 234, distance: 5.8
click at [410, 232] on quentale-layouter at bounding box center [464, 208] width 648 height 215
click at [441, 193] on quentale-layouter at bounding box center [464, 208] width 648 height 215
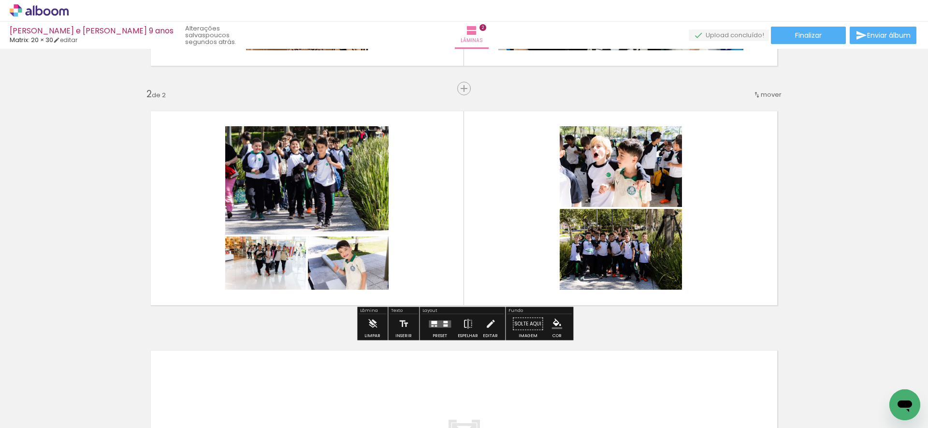
drag, startPoint x: 208, startPoint y: 121, endPoint x: 413, endPoint y: 260, distance: 248.2
click at [418, 261] on quentale-layouter at bounding box center [464, 208] width 648 height 215
click at [413, 261] on quentale-layouter at bounding box center [464, 208] width 648 height 215
drag, startPoint x: 411, startPoint y: 260, endPoint x: 406, endPoint y: 262, distance: 5.8
click at [411, 260] on quentale-layouter at bounding box center [464, 208] width 648 height 215
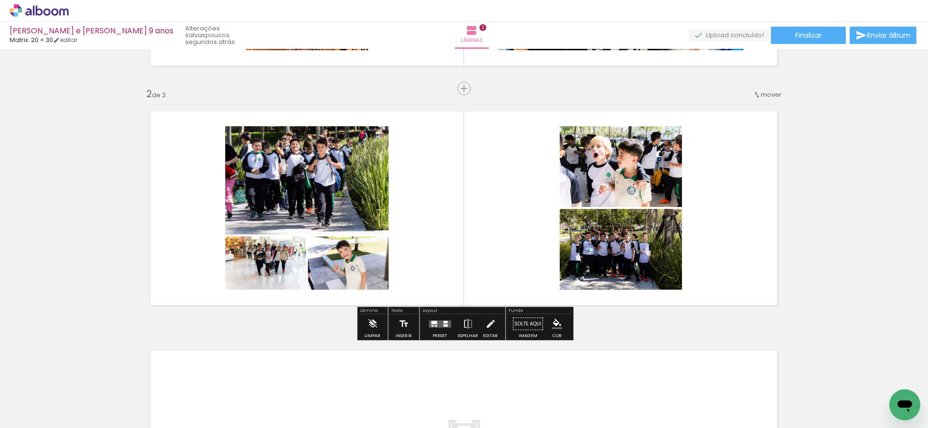
click at [365, 271] on quentale-photo at bounding box center [348, 262] width 81 height 53
click at [0, 0] on paper-listbox at bounding box center [0, 0] width 0 height 0
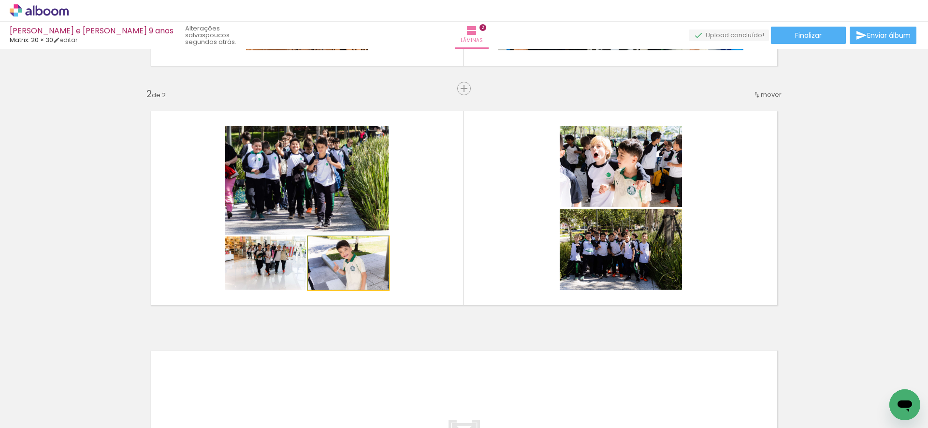
click at [372, 267] on quentale-photo at bounding box center [348, 262] width 81 height 53
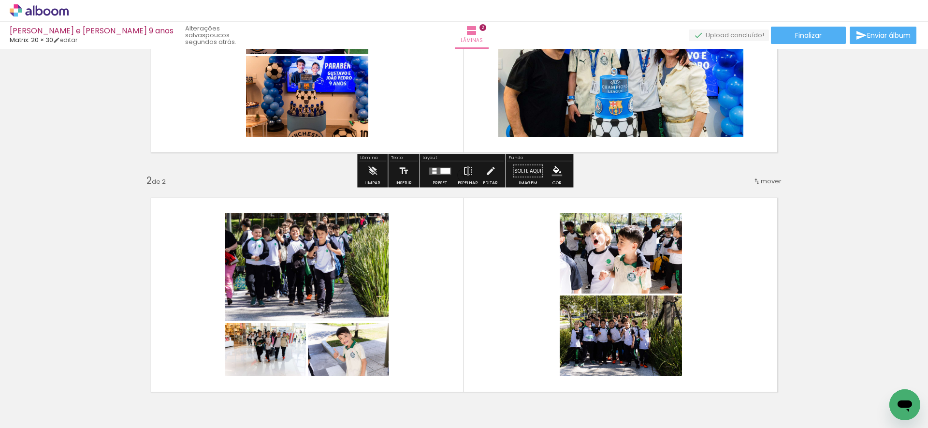
scroll to position [408, 0]
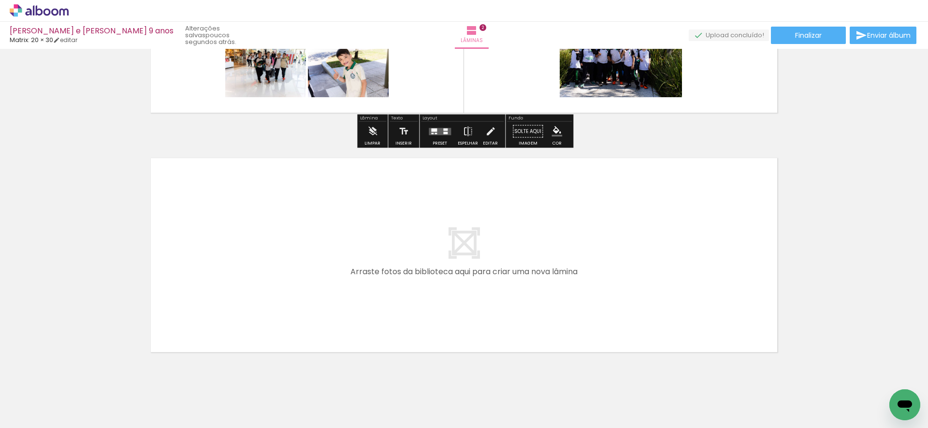
click at [425, 91] on quentale-layouter at bounding box center [464, 15] width 648 height 215
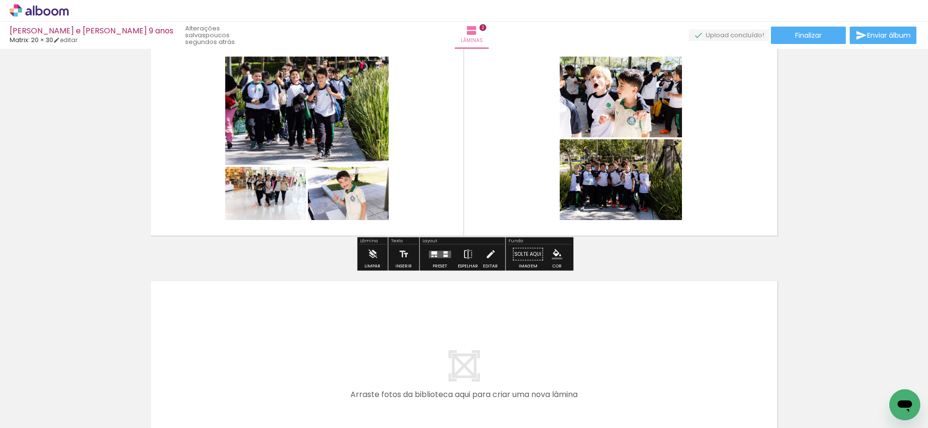
scroll to position [282, 0]
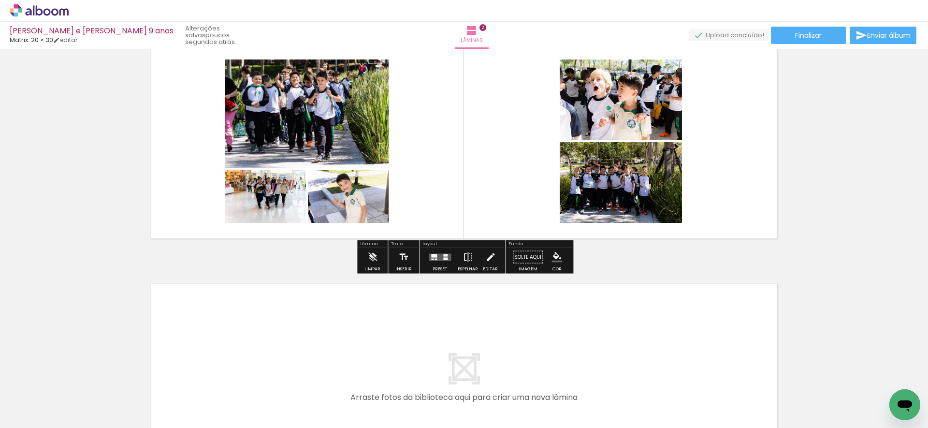
click at [536, 185] on quentale-layouter at bounding box center [464, 141] width 648 height 215
click at [535, 184] on quentale-layouter at bounding box center [464, 141] width 648 height 215
click at [529, 187] on quentale-layouter at bounding box center [464, 141] width 648 height 215
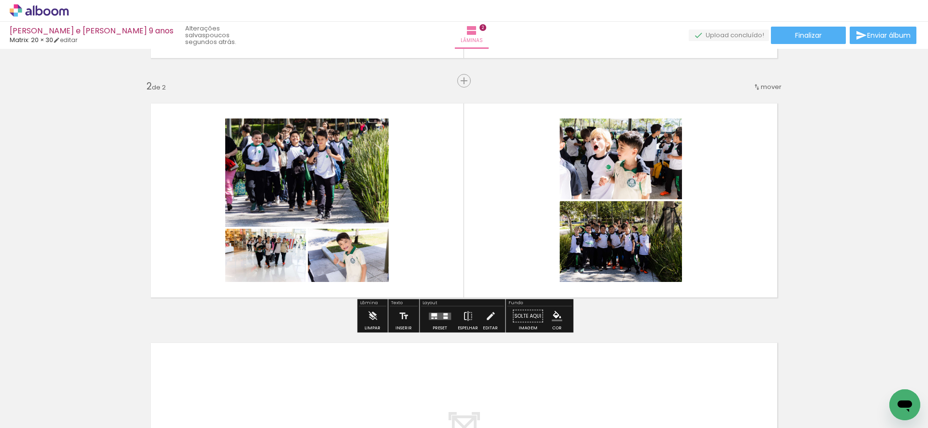
scroll to position [137, 0]
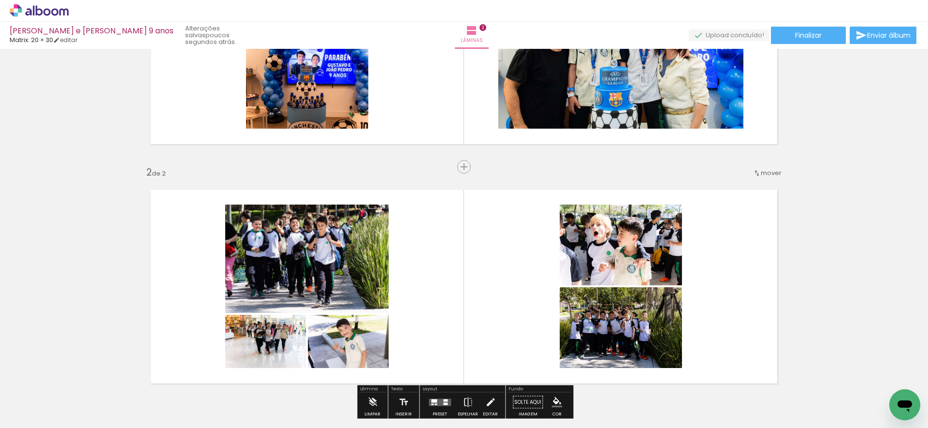
click at [474, 247] on quentale-layouter at bounding box center [464, 286] width 648 height 215
click at [473, 247] on quentale-layouter at bounding box center [464, 286] width 648 height 215
click at [205, 212] on quentale-layouter at bounding box center [464, 286] width 648 height 215
click at [202, 247] on quentale-layouter at bounding box center [464, 286] width 648 height 215
drag, startPoint x: 211, startPoint y: 198, endPoint x: 308, endPoint y: 274, distance: 123.3
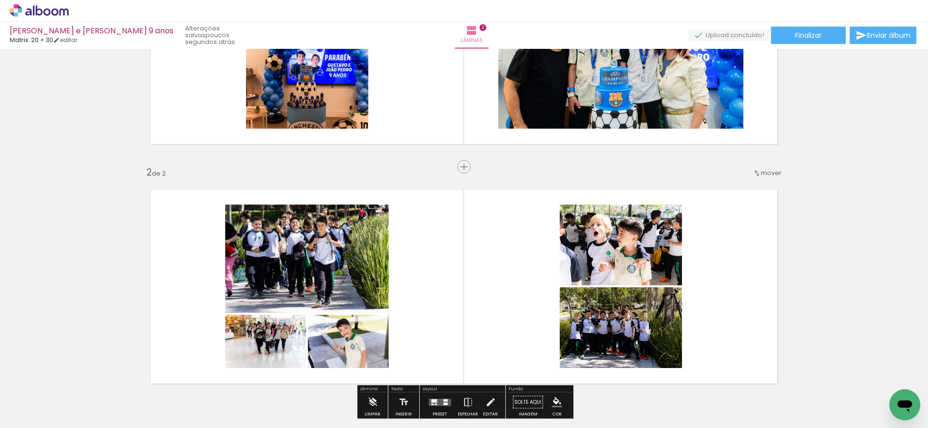
click at [305, 276] on quentale-layouter at bounding box center [464, 286] width 648 height 215
click at [312, 267] on quentale-photo at bounding box center [306, 258] width 163 height 108
click at [310, 267] on quentale-photo at bounding box center [306, 258] width 163 height 108
click at [310, 268] on quentale-photo at bounding box center [306, 258] width 163 height 108
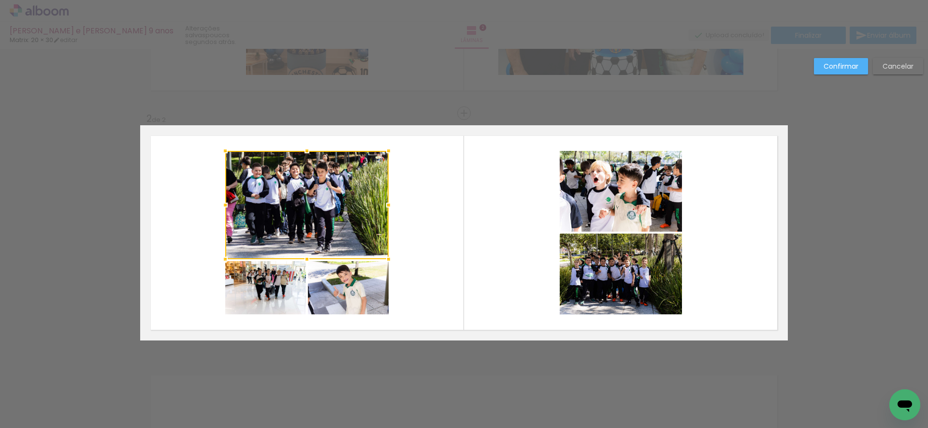
scroll to position [216, 0]
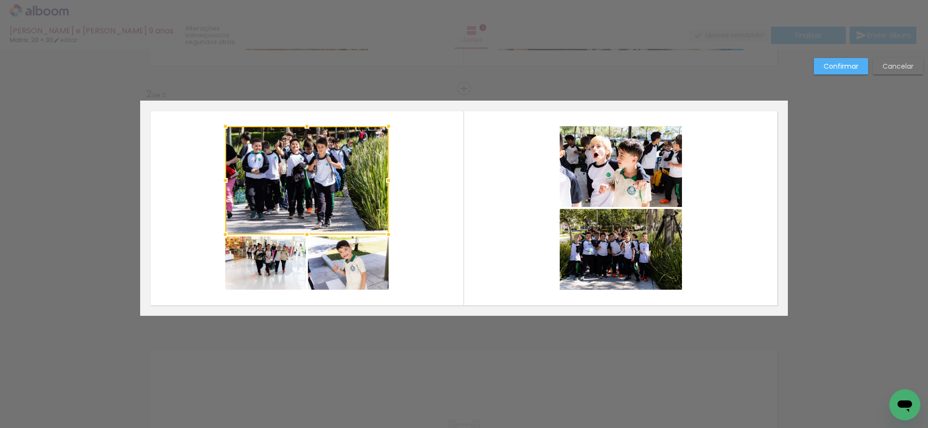
click at [258, 275] on quentale-photo at bounding box center [265, 262] width 81 height 53
click at [333, 271] on div at bounding box center [306, 207] width 163 height 163
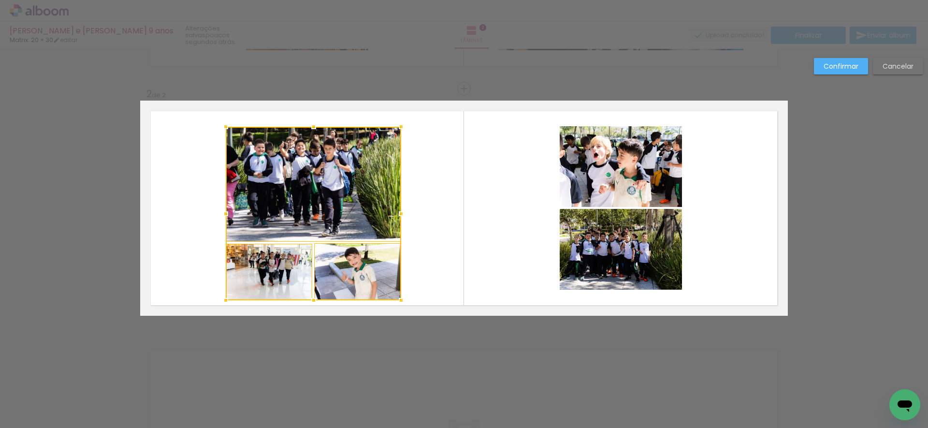
drag, startPoint x: 389, startPoint y: 288, endPoint x: 400, endPoint y: 299, distance: 16.1
click at [400, 299] on div at bounding box center [401, 299] width 19 height 19
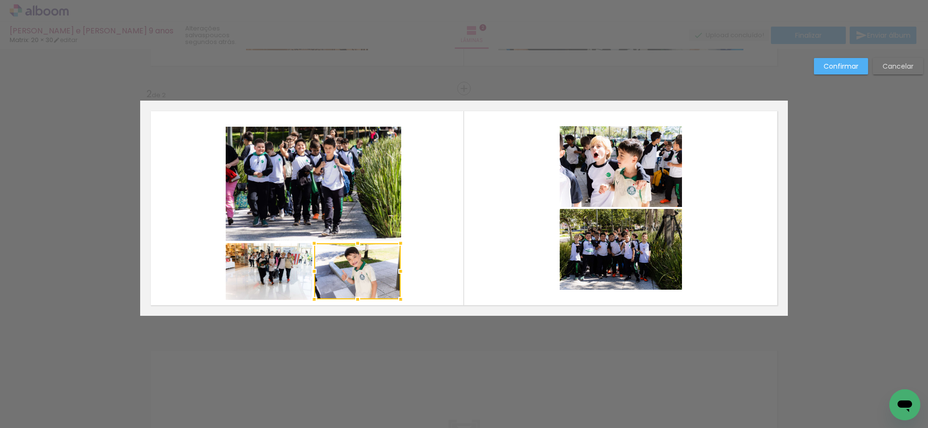
click at [252, 141] on quentale-photo at bounding box center [313, 184] width 175 height 115
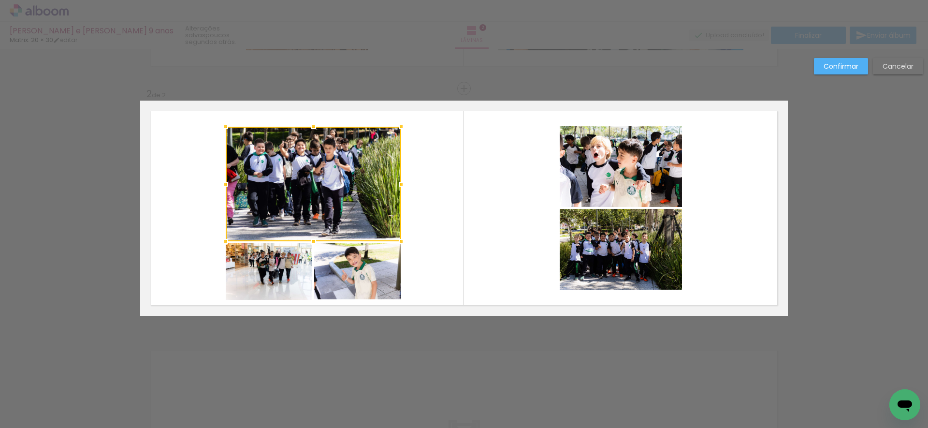
click at [256, 267] on quentale-photo at bounding box center [269, 271] width 87 height 56
click at [339, 267] on div at bounding box center [313, 213] width 175 height 173
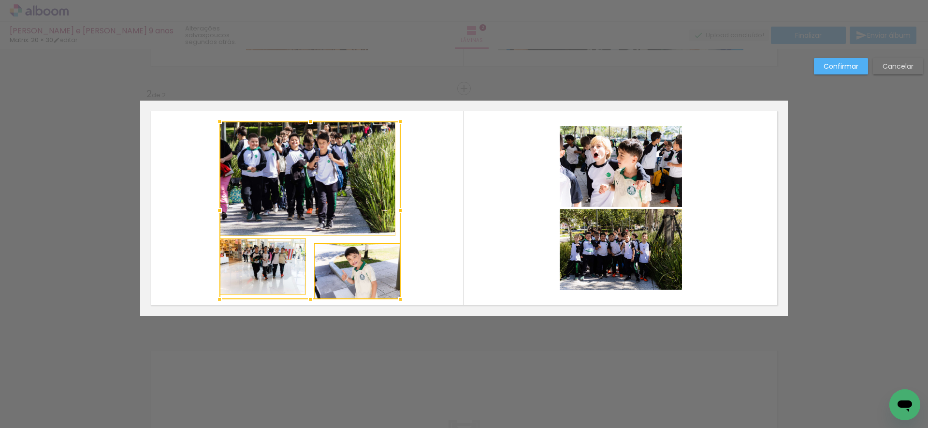
click at [0, 0] on slot "Cancelar" at bounding box center [0, 0] width 0 height 0
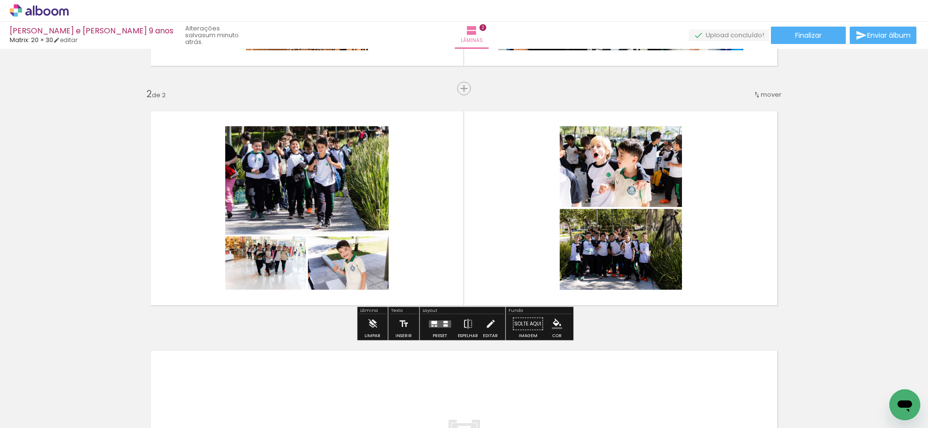
click at [255, 171] on quentale-photo at bounding box center [306, 180] width 163 height 108
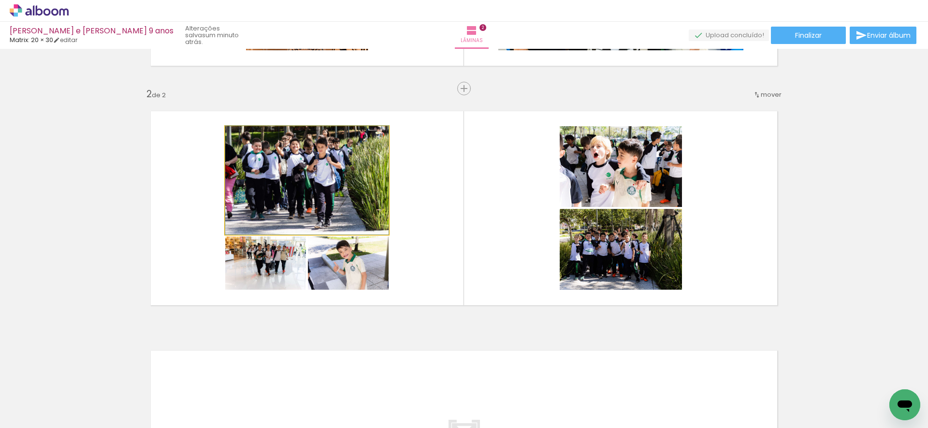
click at [258, 177] on quentale-photo at bounding box center [306, 180] width 163 height 108
click at [257, 178] on quentale-photo at bounding box center [306, 180] width 163 height 108
click at [259, 179] on quentale-photo at bounding box center [306, 180] width 163 height 108
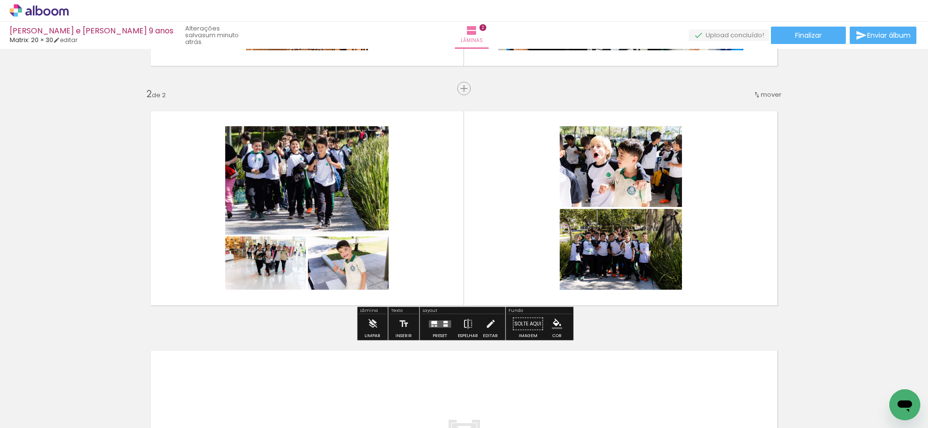
click at [339, 186] on quentale-photo at bounding box center [306, 180] width 163 height 108
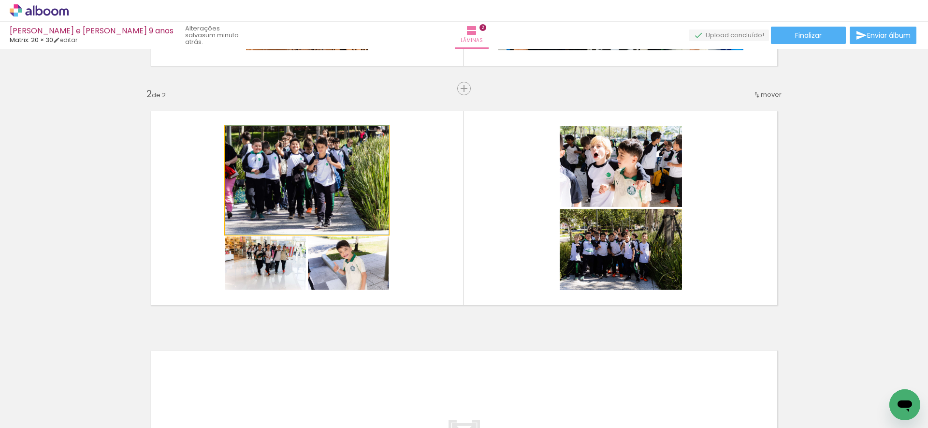
click at [340, 186] on quentale-photo at bounding box center [306, 180] width 163 height 108
click at [344, 187] on quentale-photo at bounding box center [306, 180] width 163 height 108
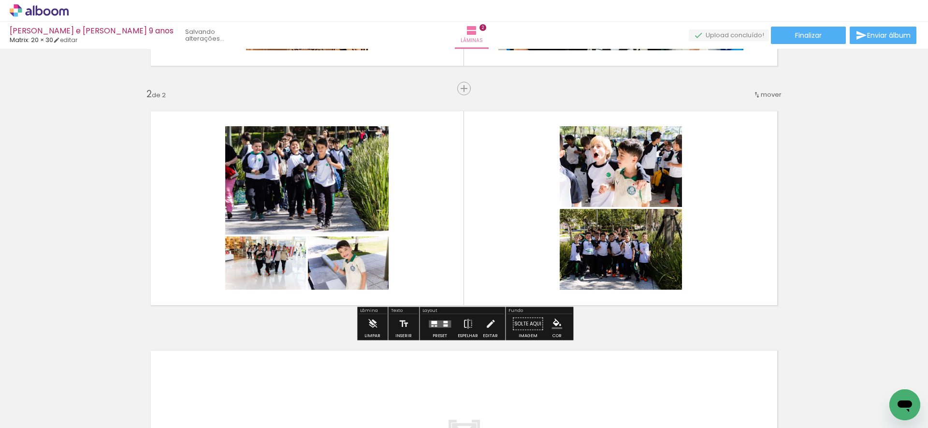
click at [435, 201] on quentale-layouter at bounding box center [464, 208] width 648 height 215
click at [435, 202] on quentale-layouter at bounding box center [464, 208] width 648 height 215
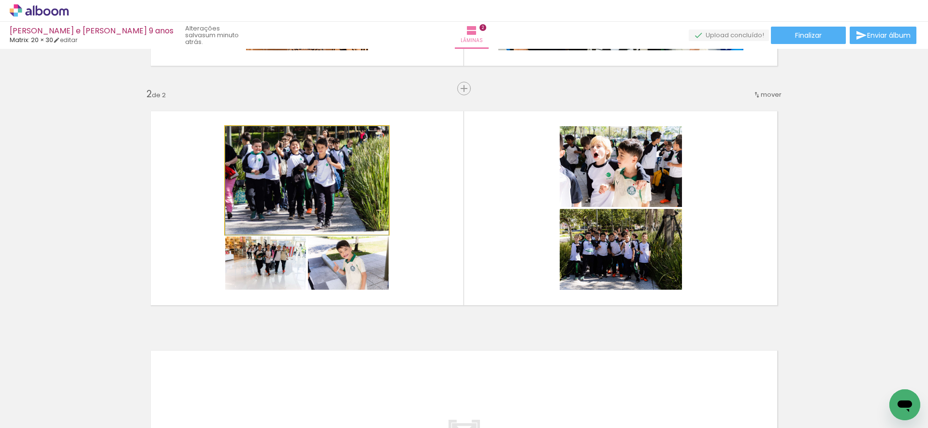
click at [366, 201] on quentale-photo at bounding box center [306, 180] width 163 height 108
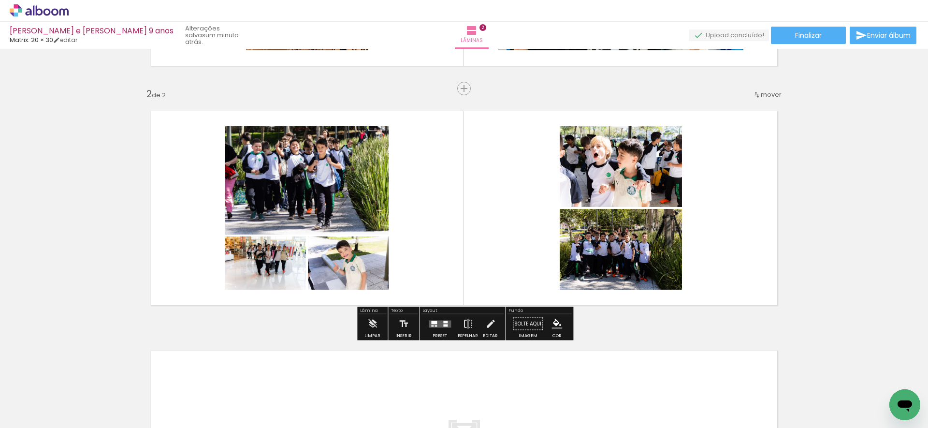
click at [372, 201] on quentale-photo at bounding box center [306, 180] width 163 height 108
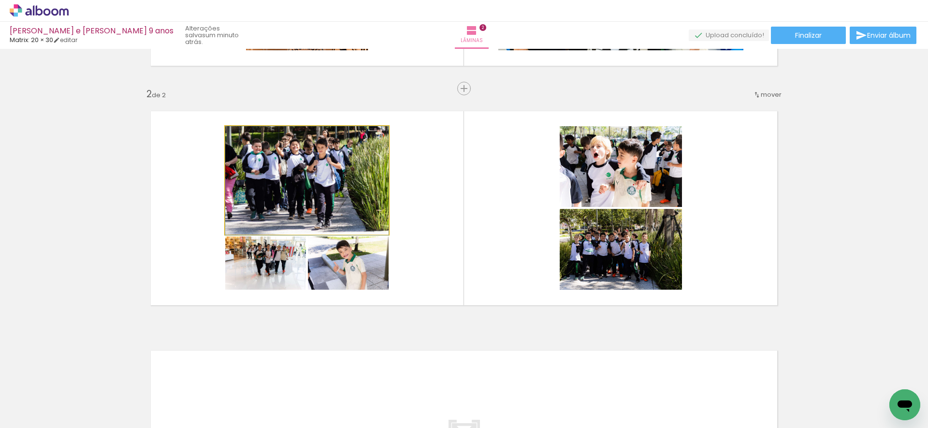
click at [371, 201] on quentale-photo at bounding box center [306, 180] width 163 height 108
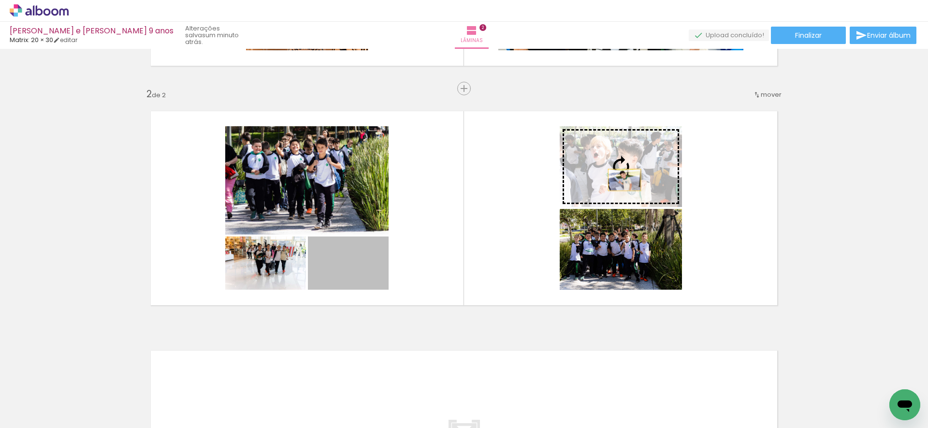
drag, startPoint x: 349, startPoint y: 272, endPoint x: 618, endPoint y: 160, distance: 290.8
click at [0, 0] on slot at bounding box center [0, 0] width 0 height 0
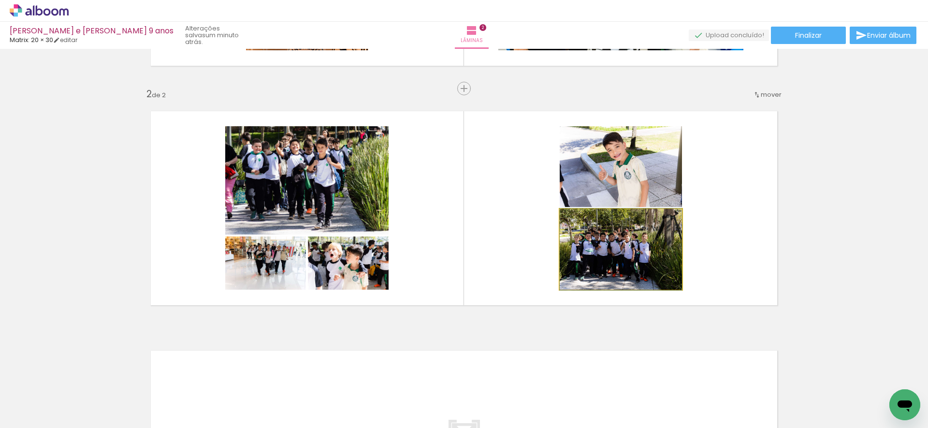
click at [628, 260] on quentale-photo at bounding box center [621, 249] width 122 height 81
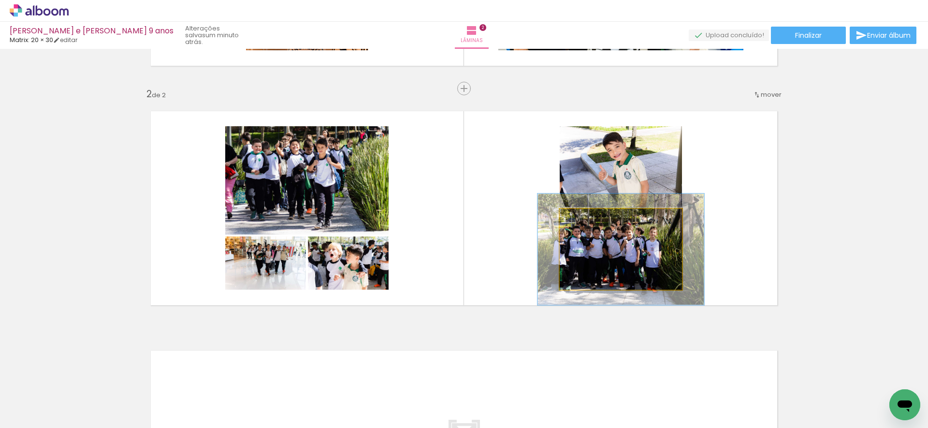
drag, startPoint x: 582, startPoint y: 219, endPoint x: 594, endPoint y: 220, distance: 12.1
type paper-slider "136"
click at [594, 219] on div at bounding box center [594, 219] width 9 height 9
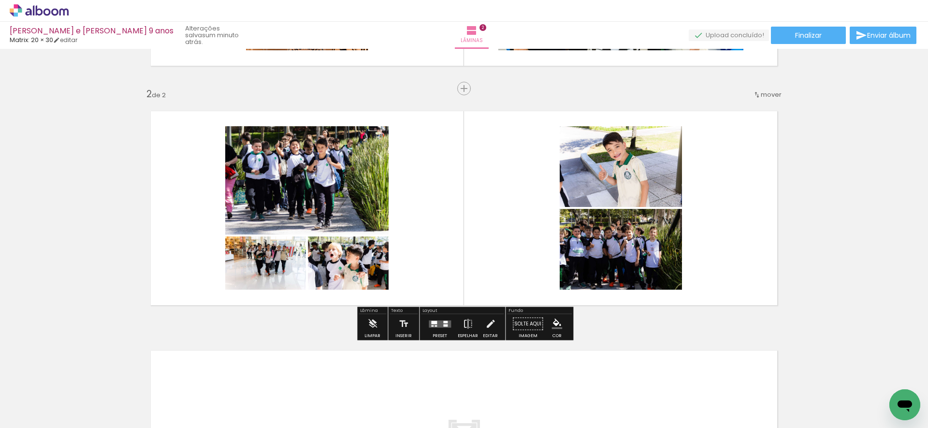
click at [610, 260] on quentale-photo at bounding box center [621, 249] width 122 height 81
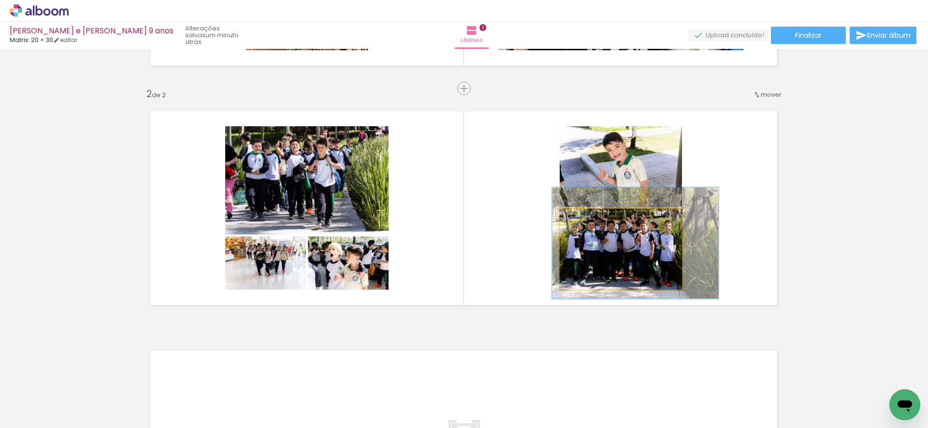
drag, startPoint x: 613, startPoint y: 258, endPoint x: 627, endPoint y: 251, distance: 15.8
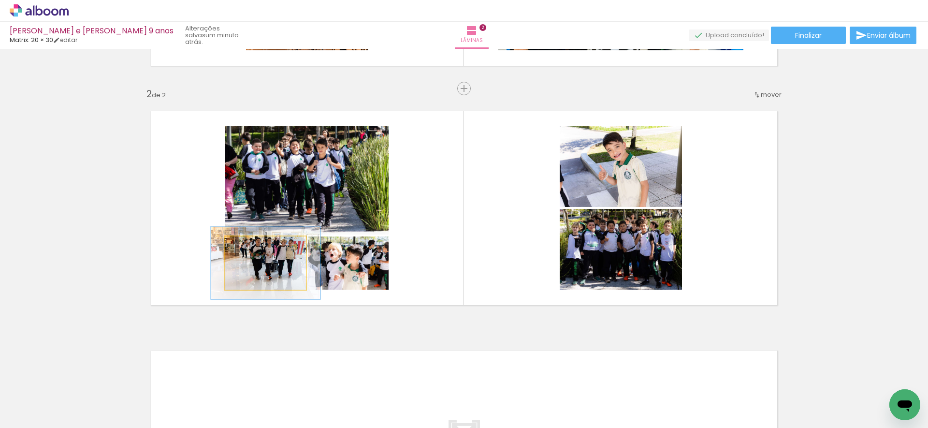
drag, startPoint x: 248, startPoint y: 247, endPoint x: 260, endPoint y: 247, distance: 11.6
click at [260, 247] on div at bounding box center [259, 246] width 9 height 9
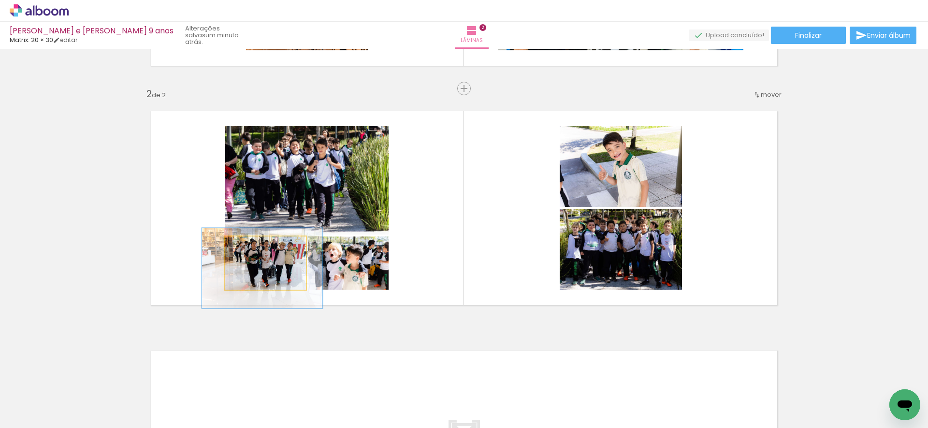
drag, startPoint x: 262, startPoint y: 250, endPoint x: 268, endPoint y: 256, distance: 7.9
click at [267, 250] on div at bounding box center [266, 246] width 15 height 15
click at [278, 269] on quentale-photo at bounding box center [265, 262] width 81 height 53
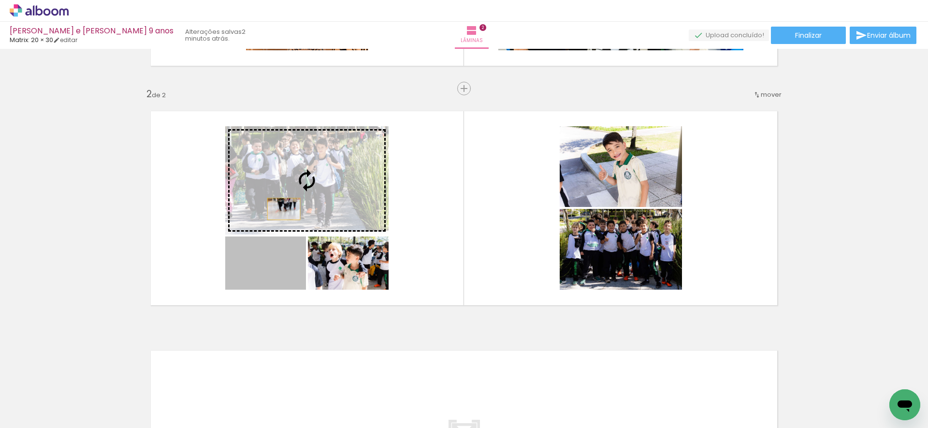
drag, startPoint x: 277, startPoint y: 271, endPoint x: 290, endPoint y: 220, distance: 53.0
click at [0, 0] on slot at bounding box center [0, 0] width 0 height 0
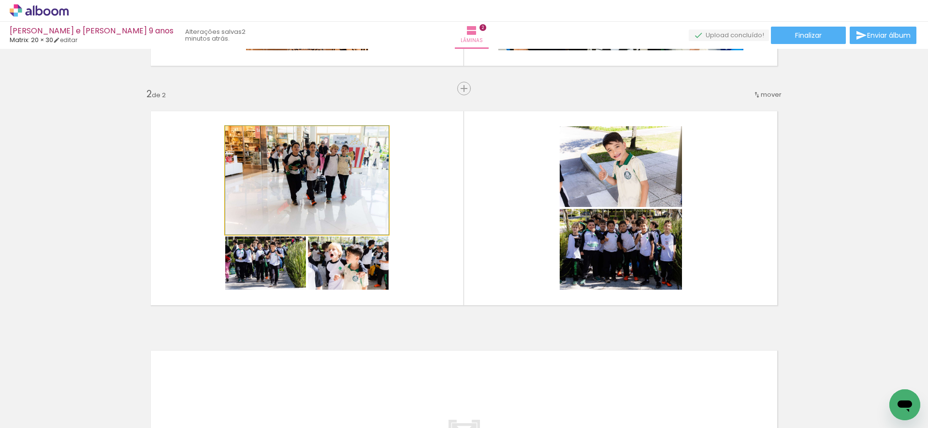
click at [322, 215] on quentale-photo at bounding box center [306, 180] width 163 height 108
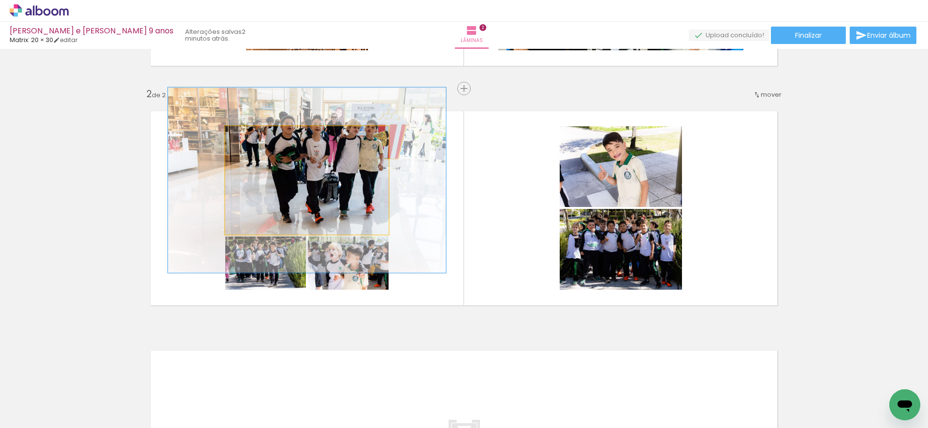
drag, startPoint x: 249, startPoint y: 136, endPoint x: 270, endPoint y: 132, distance: 20.7
type paper-slider "161"
click at [270, 132] on div at bounding box center [271, 136] width 9 height 9
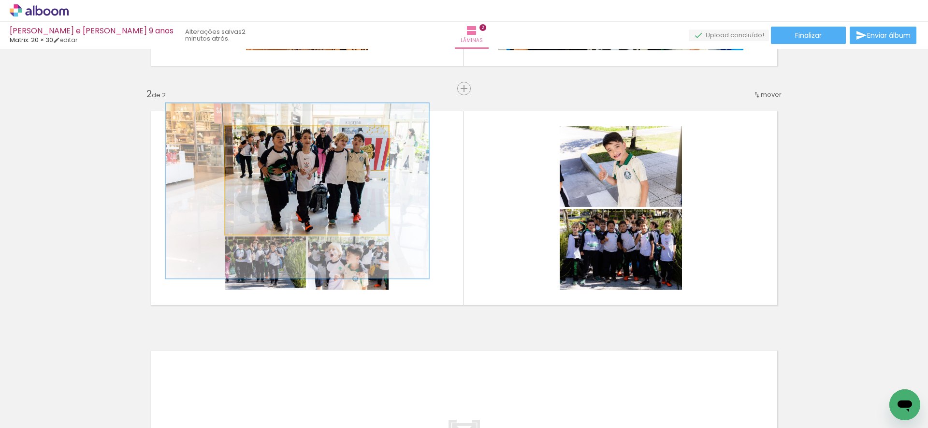
drag, startPoint x: 327, startPoint y: 176, endPoint x: 319, endPoint y: 189, distance: 15.4
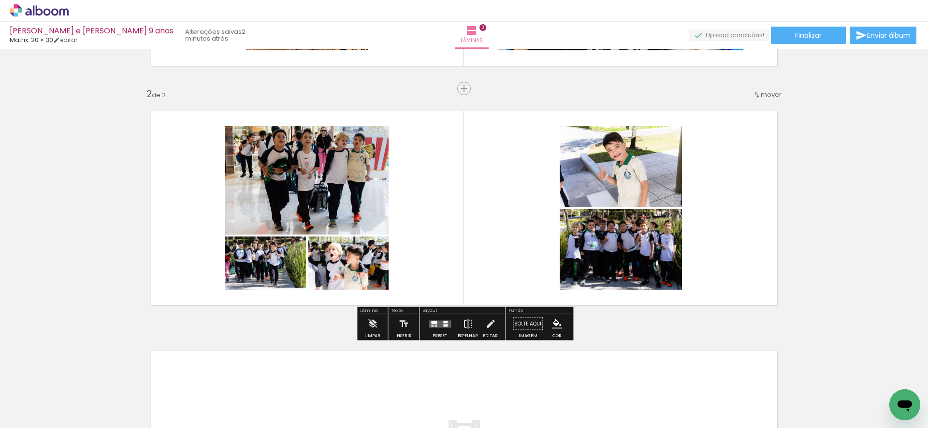
click at [437, 235] on quentale-layouter at bounding box center [464, 208] width 648 height 215
click at [435, 320] on quentale-layouter at bounding box center [440, 323] width 22 height 7
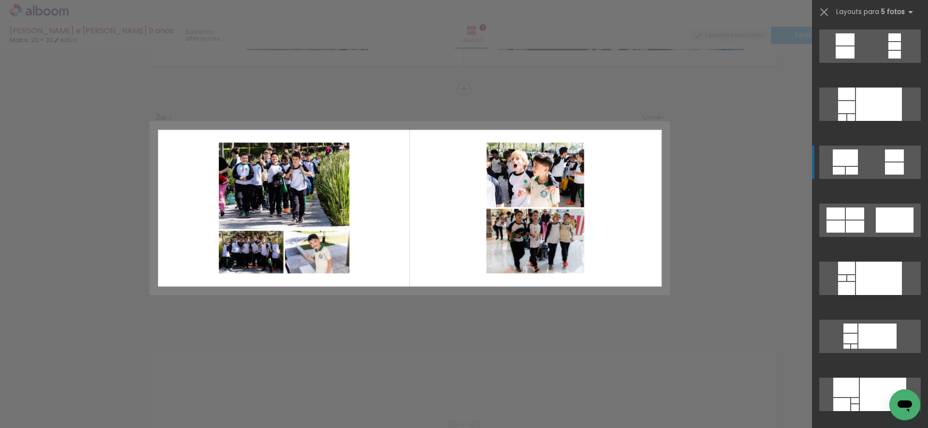
scroll to position [116, 0]
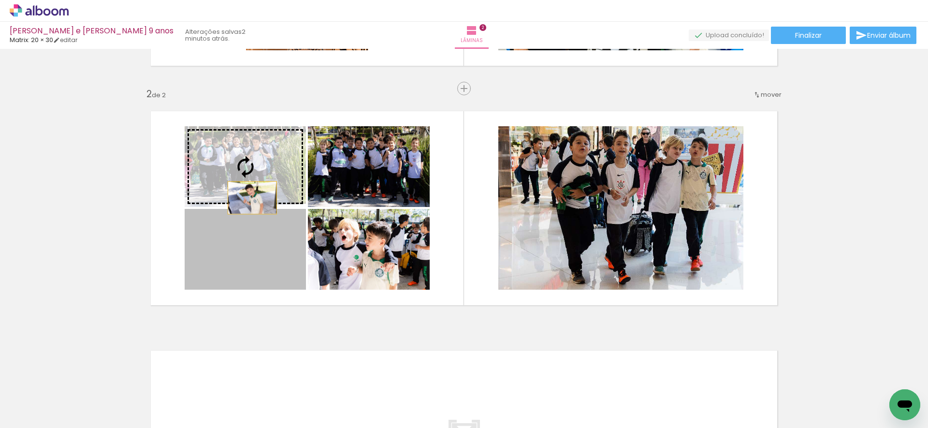
drag, startPoint x: 246, startPoint y: 253, endPoint x: 253, endPoint y: 188, distance: 66.1
click at [0, 0] on slot at bounding box center [0, 0] width 0 height 0
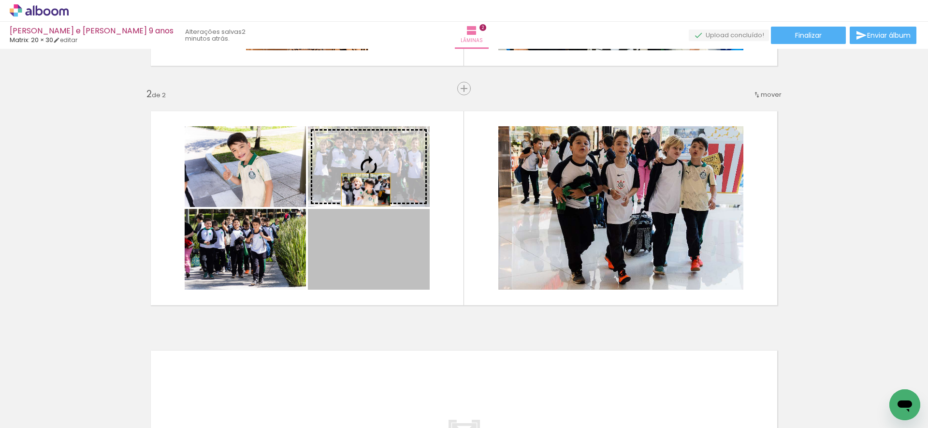
drag, startPoint x: 364, startPoint y: 272, endPoint x: 340, endPoint y: 239, distance: 41.1
click at [0, 0] on slot at bounding box center [0, 0] width 0 height 0
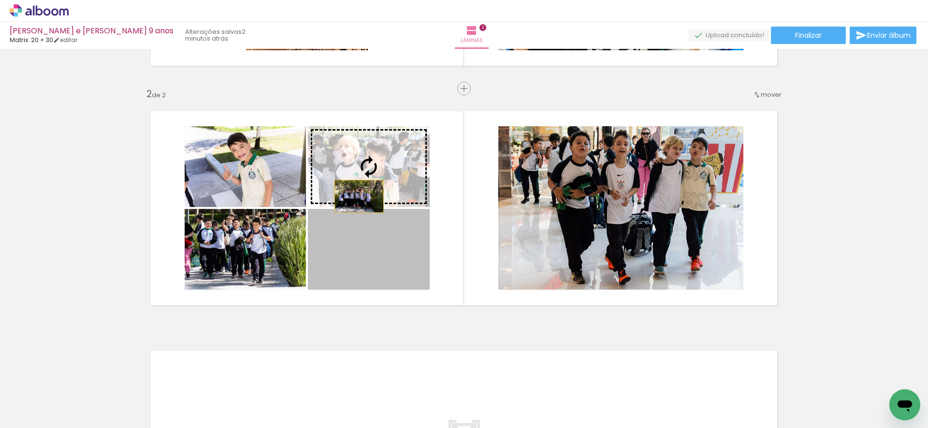
drag, startPoint x: 357, startPoint y: 268, endPoint x: 358, endPoint y: 192, distance: 76.4
click at [0, 0] on slot at bounding box center [0, 0] width 0 height 0
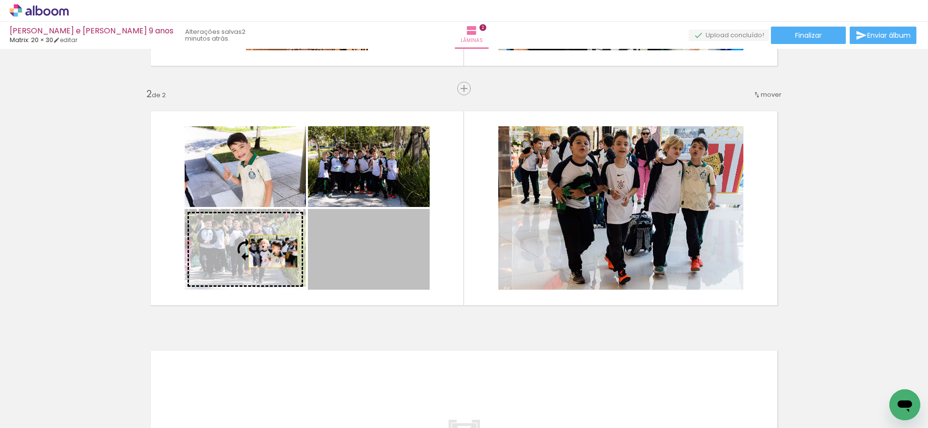
drag, startPoint x: 359, startPoint y: 257, endPoint x: 264, endPoint y: 254, distance: 95.3
click at [0, 0] on slot at bounding box center [0, 0] width 0 height 0
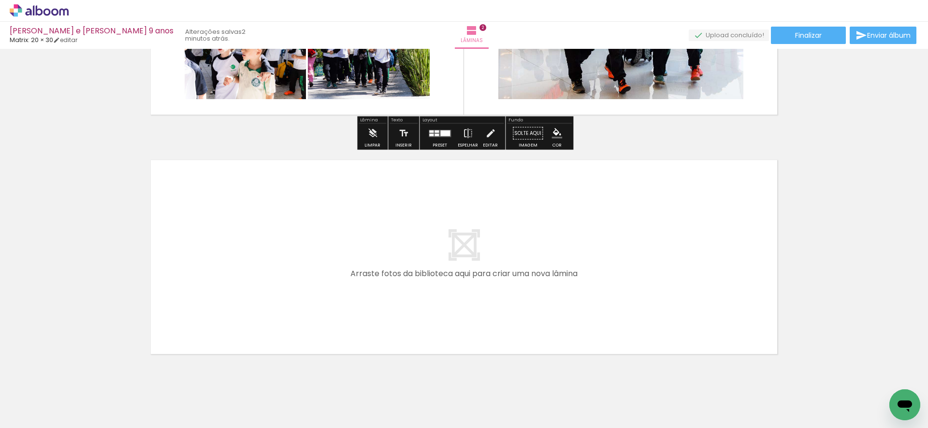
scroll to position [437, 0]
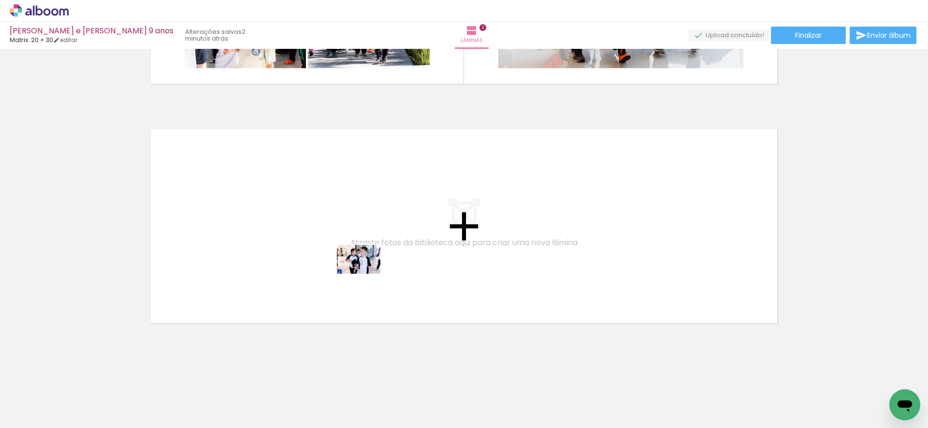
drag, startPoint x: 374, startPoint y: 402, endPoint x: 399, endPoint y: 347, distance: 60.8
click at [366, 276] on quentale-workspace at bounding box center [464, 214] width 928 height 428
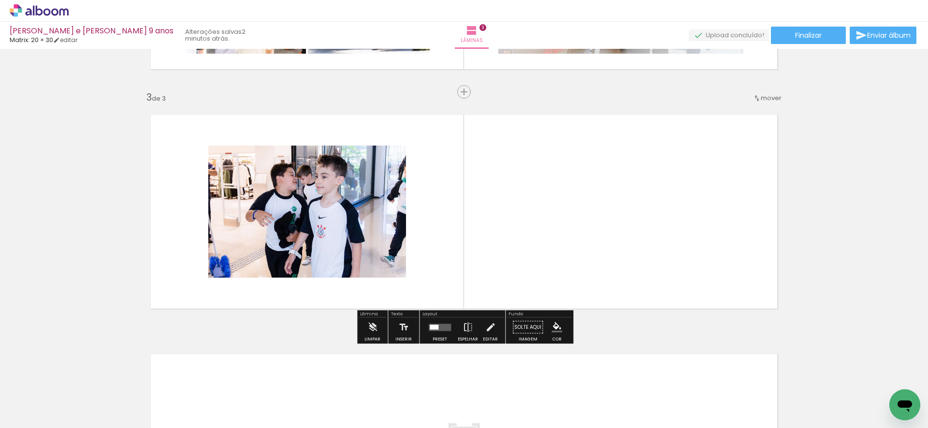
scroll to position [455, 0]
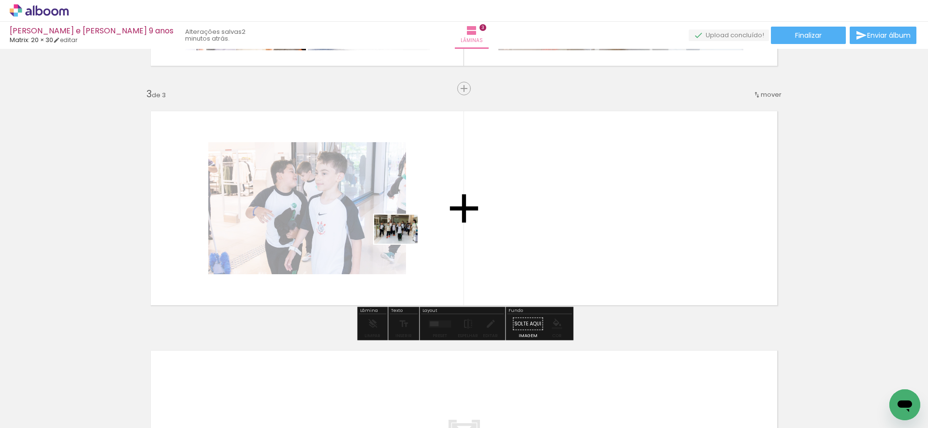
drag, startPoint x: 424, startPoint y: 390, endPoint x: 437, endPoint y: 314, distance: 76.4
click at [403, 244] on quentale-workspace at bounding box center [464, 214] width 928 height 428
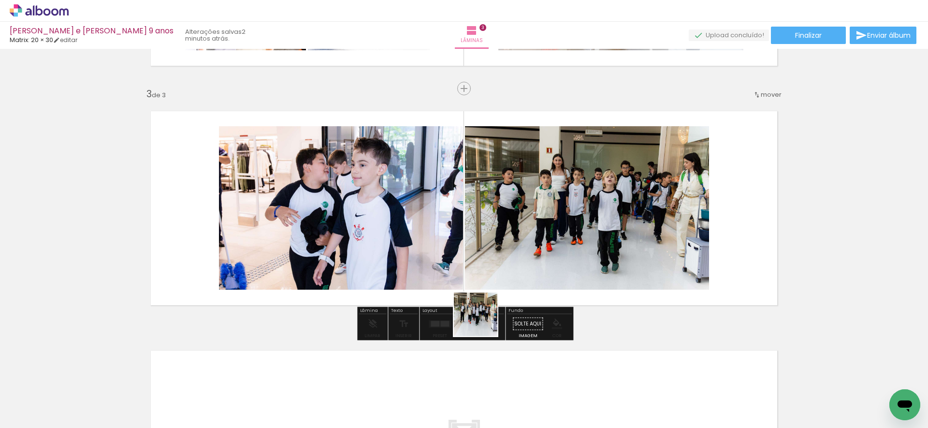
drag, startPoint x: 483, startPoint y: 403, endPoint x: 492, endPoint y: 294, distance: 109.6
click at [471, 242] on quentale-workspace at bounding box center [464, 214] width 928 height 428
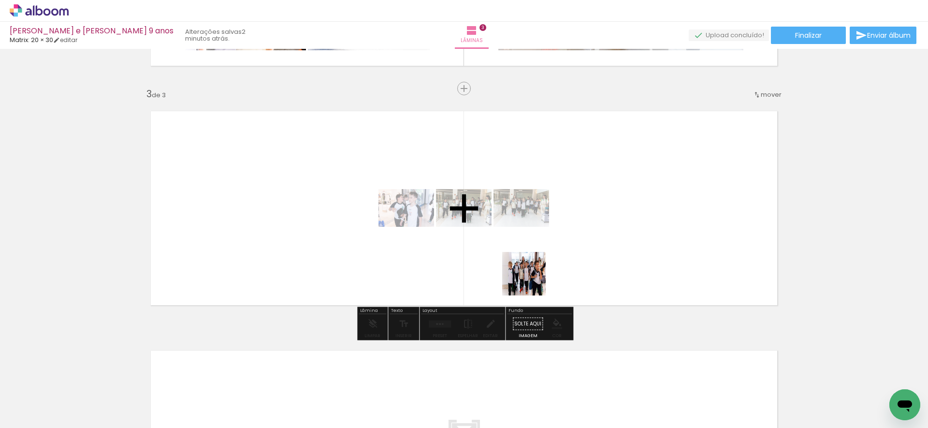
drag, startPoint x: 540, startPoint y: 361, endPoint x: 569, endPoint y: 348, distance: 31.4
click at [528, 256] on quentale-workspace at bounding box center [464, 214] width 928 height 428
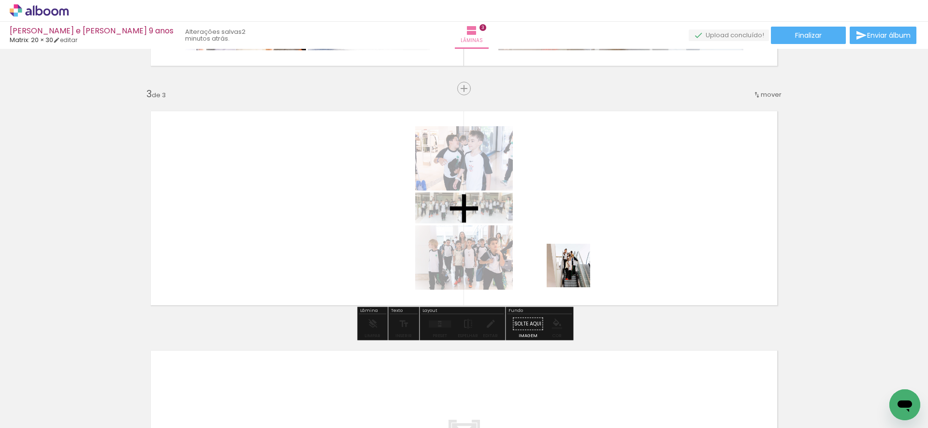
drag, startPoint x: 589, startPoint y: 382, endPoint x: 574, endPoint y: 251, distance: 131.4
click at [571, 223] on quentale-workspace at bounding box center [464, 214] width 928 height 428
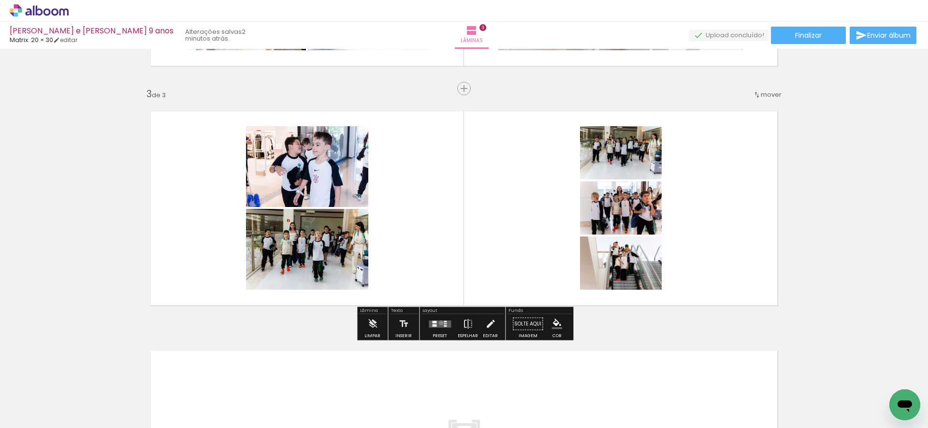
click at [439, 322] on quentale-layouter at bounding box center [440, 323] width 22 height 7
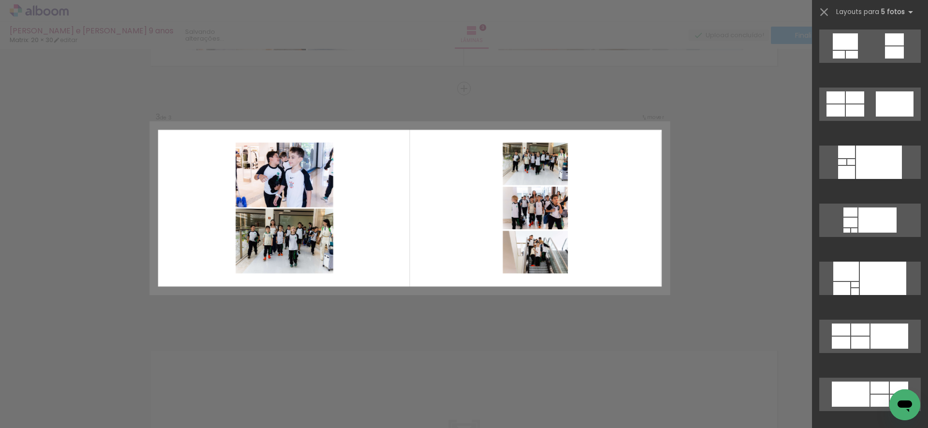
scroll to position [0, 0]
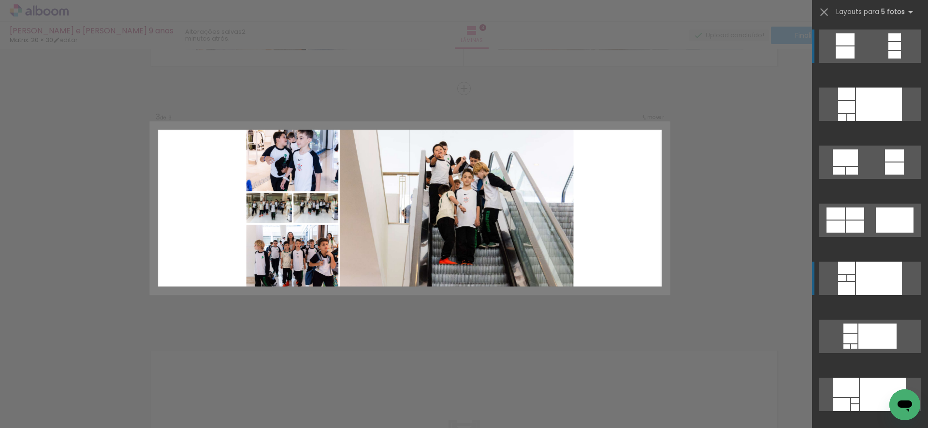
click at [882, 121] on div at bounding box center [879, 103] width 46 height 33
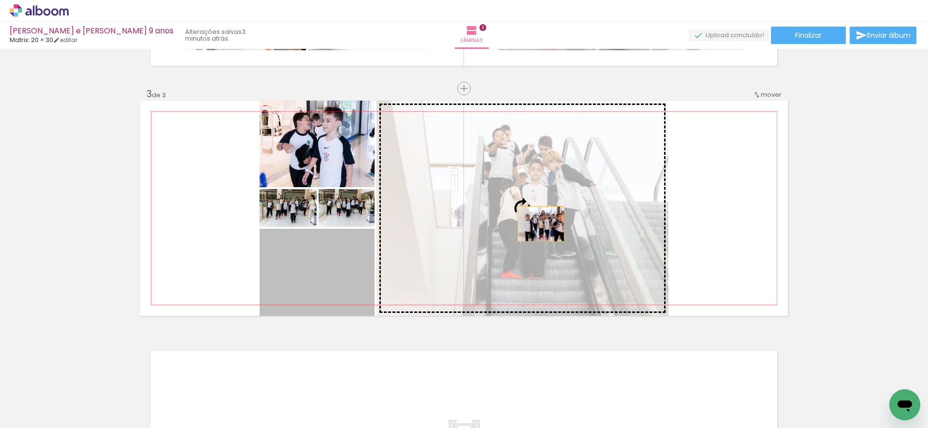
drag, startPoint x: 326, startPoint y: 270, endPoint x: 545, endPoint y: 232, distance: 222.3
click at [0, 0] on slot at bounding box center [0, 0] width 0 height 0
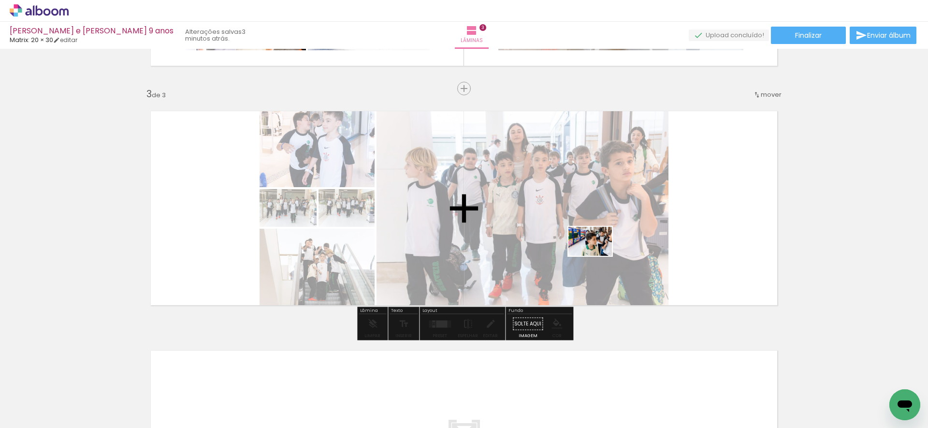
drag, startPoint x: 643, startPoint y: 400, endPoint x: 649, endPoint y: 343, distance: 56.8
click at [595, 251] on quentale-workspace at bounding box center [464, 214] width 928 height 428
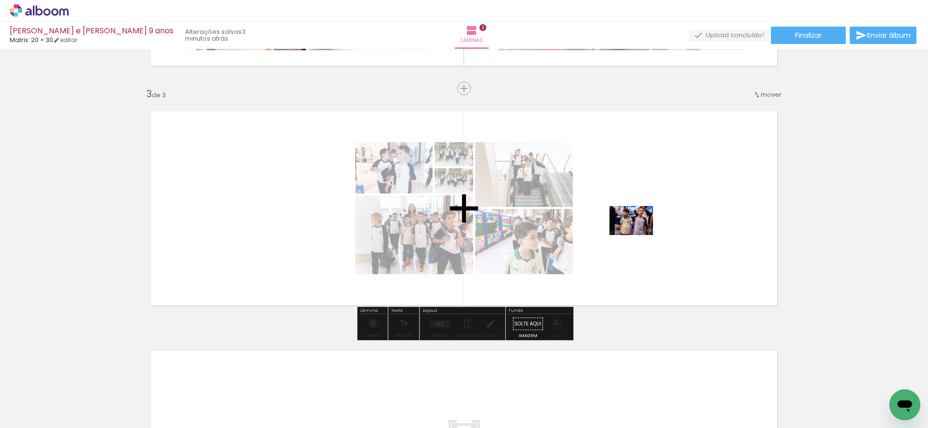
drag, startPoint x: 699, startPoint y: 401, endPoint x: 648, endPoint y: 271, distance: 139.1
click at [639, 237] on quentale-workspace at bounding box center [464, 214] width 928 height 428
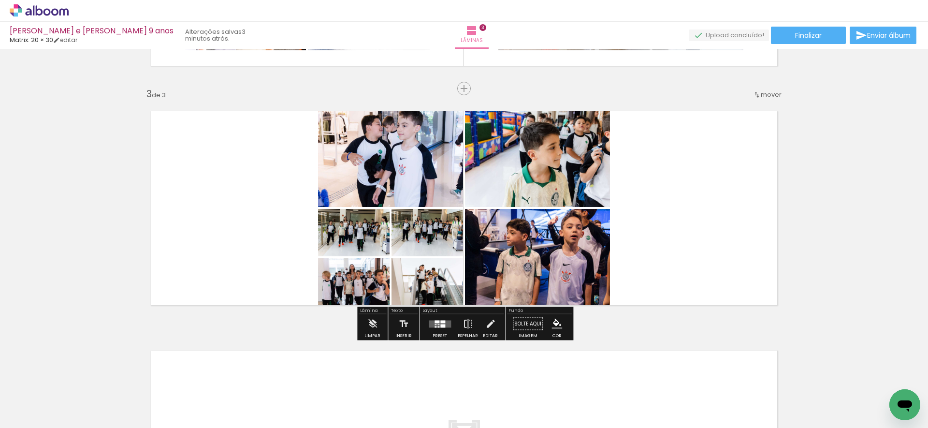
click at [438, 321] on quentale-layouter at bounding box center [440, 323] width 22 height 7
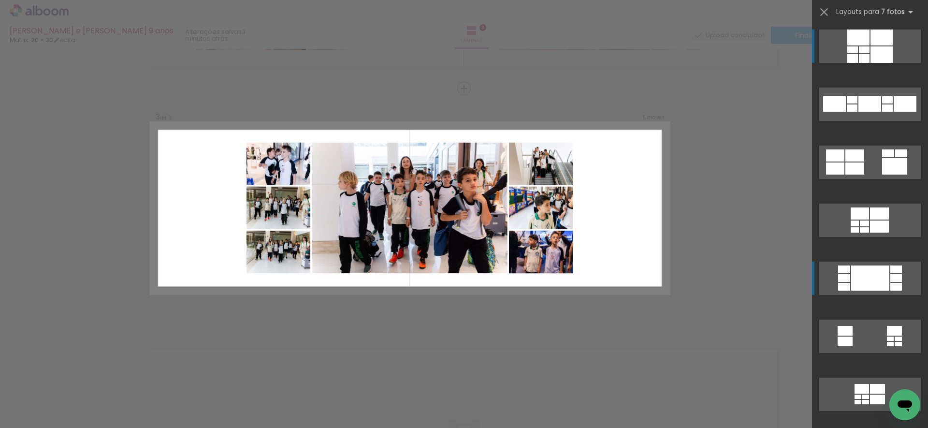
click at [878, 112] on div at bounding box center [869, 103] width 23 height 15
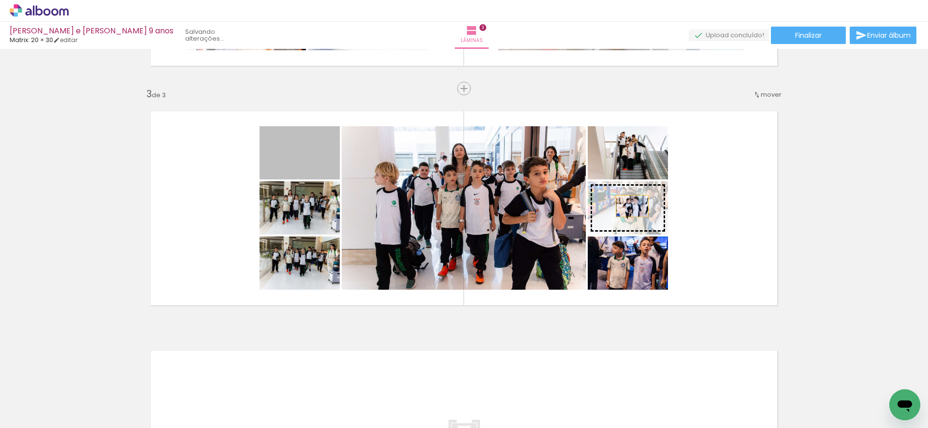
drag, startPoint x: 304, startPoint y: 157, endPoint x: 639, endPoint y: 208, distance: 339.7
click at [0, 0] on slot at bounding box center [0, 0] width 0 height 0
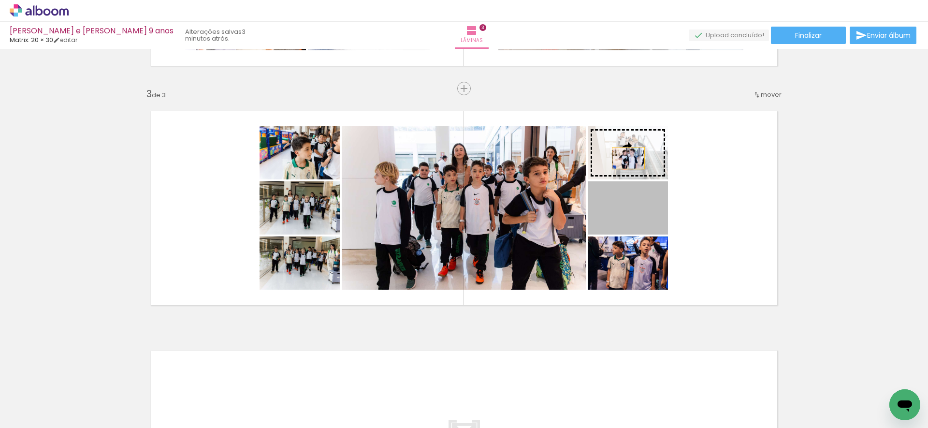
drag, startPoint x: 630, startPoint y: 217, endPoint x: 625, endPoint y: 161, distance: 56.3
click at [0, 0] on slot at bounding box center [0, 0] width 0 height 0
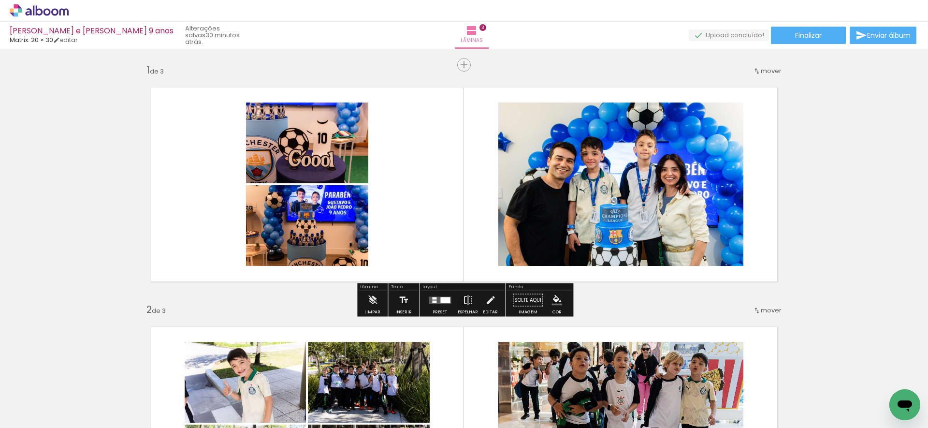
click at [703, 292] on quentale-layouter at bounding box center [464, 184] width 648 height 215
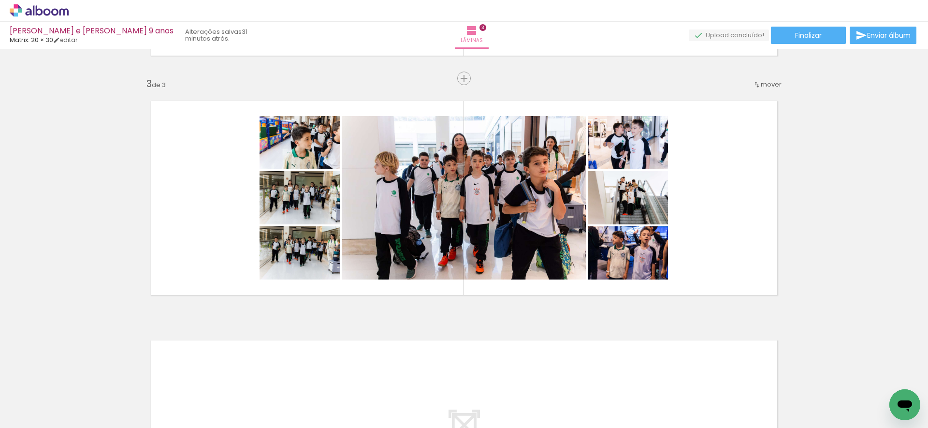
scroll to position [473, 0]
